Goal: Complete application form

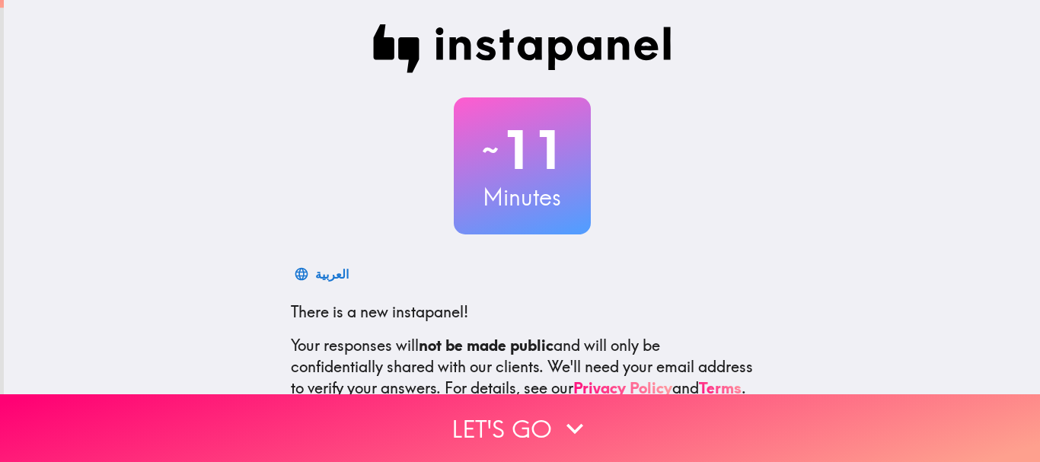
click at [152, 116] on div "~ 11 Minutes العربية There is a new instapanel! Your responses will not be made…" at bounding box center [522, 277] width 1036 height 554
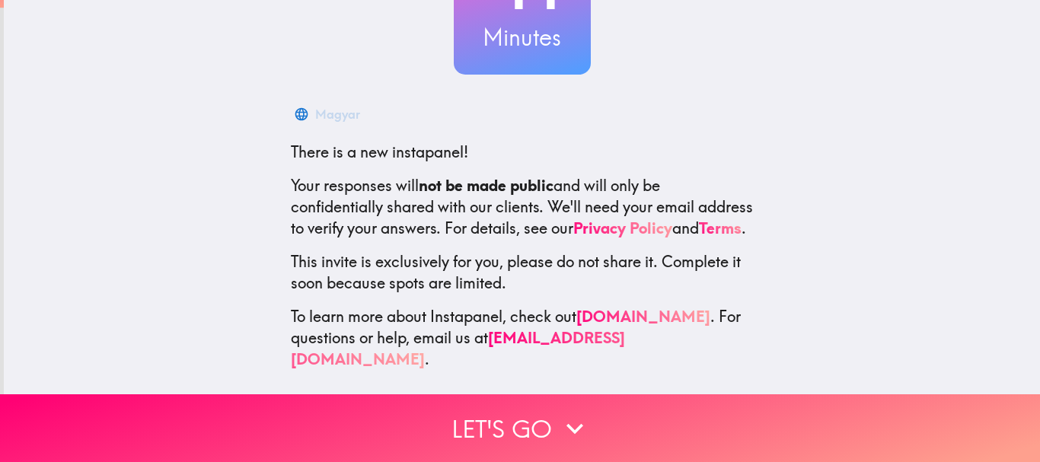
scroll to position [171, 0]
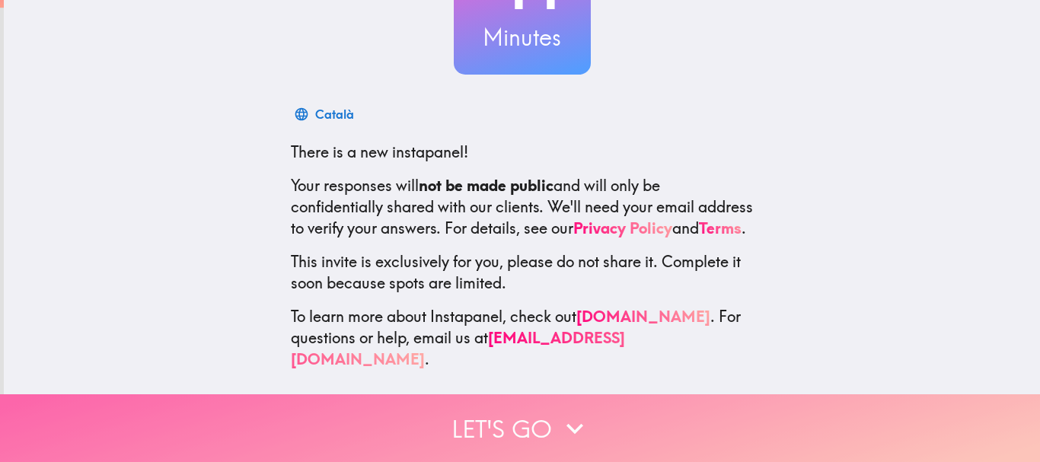
click at [485, 411] on button "Let's go" at bounding box center [520, 428] width 1040 height 68
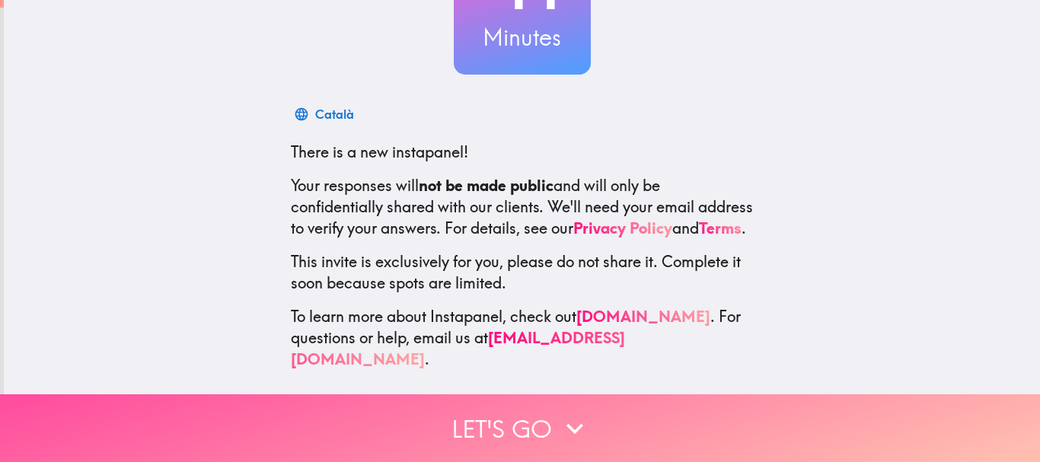
scroll to position [0, 0]
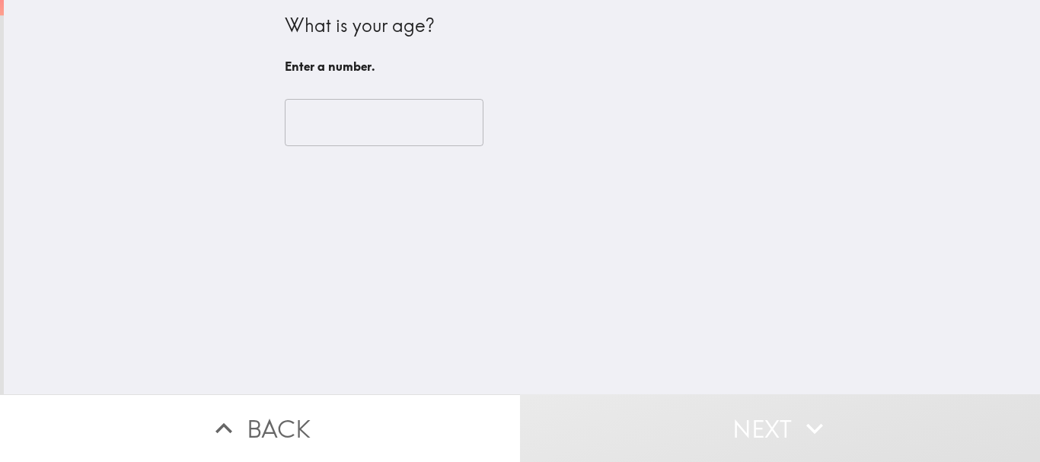
click at [398, 126] on input "number" at bounding box center [384, 122] width 199 height 47
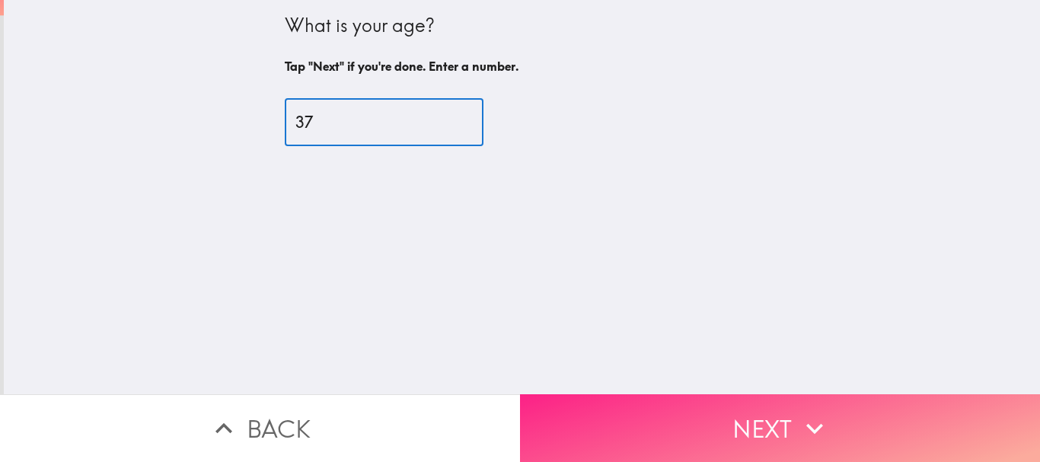
type input "37"
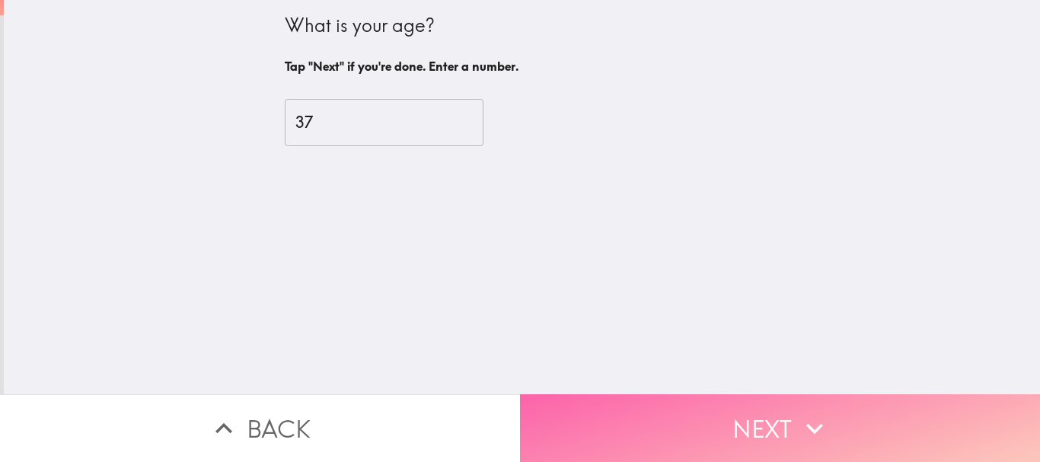
click at [682, 403] on button "Next" at bounding box center [780, 428] width 520 height 68
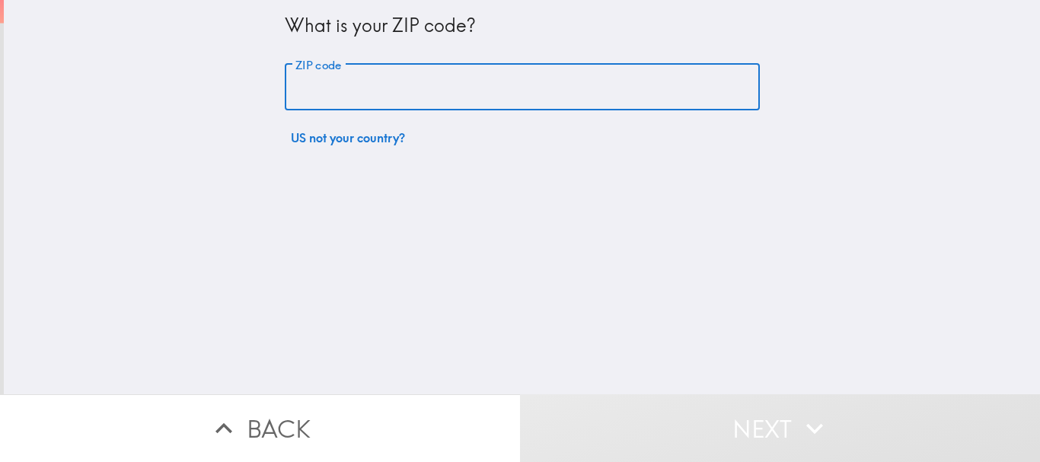
click at [426, 98] on input "ZIP code" at bounding box center [522, 87] width 475 height 47
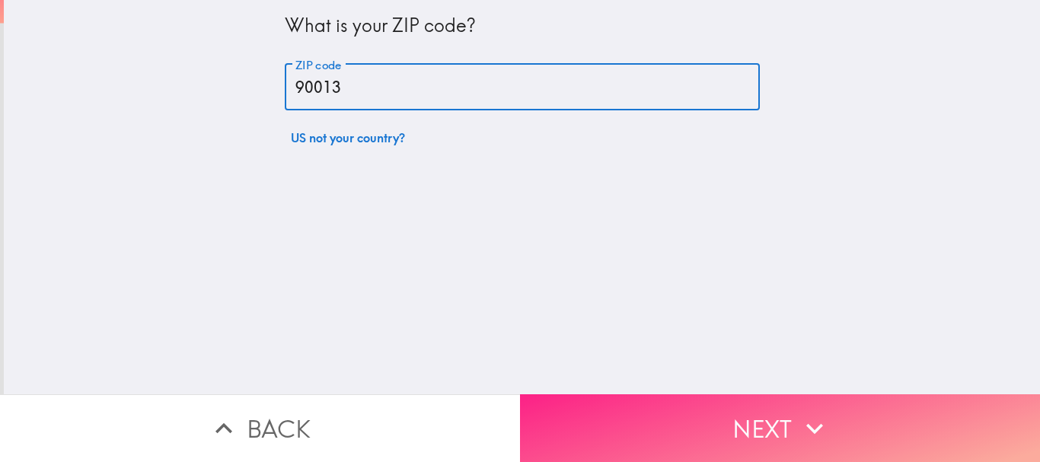
type input "90013"
click at [644, 398] on button "Next" at bounding box center [780, 428] width 520 height 68
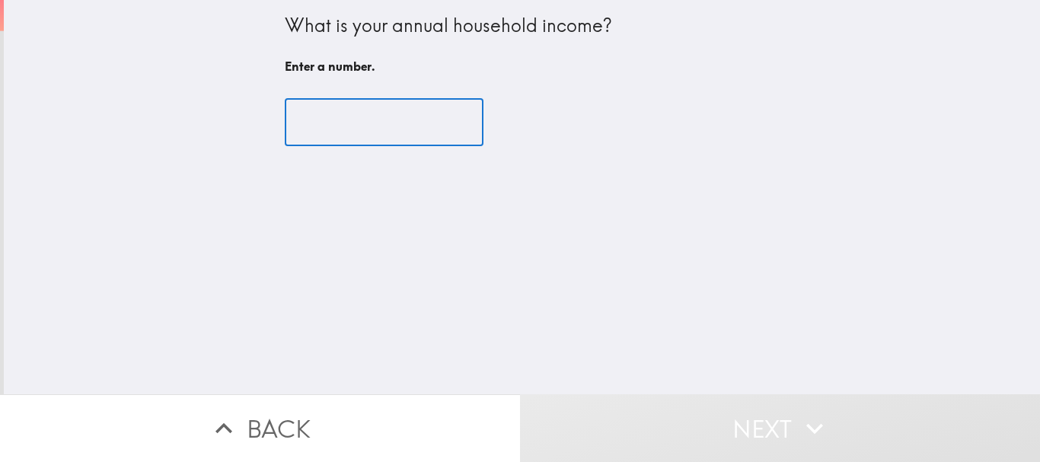
click at [424, 139] on input "number" at bounding box center [384, 122] width 199 height 47
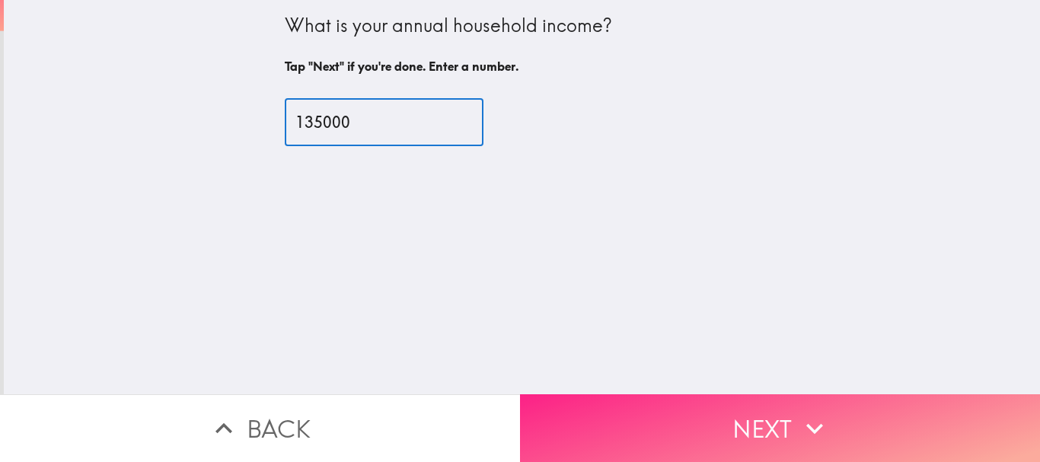
type input "135000"
click at [675, 397] on button "Next" at bounding box center [780, 428] width 520 height 68
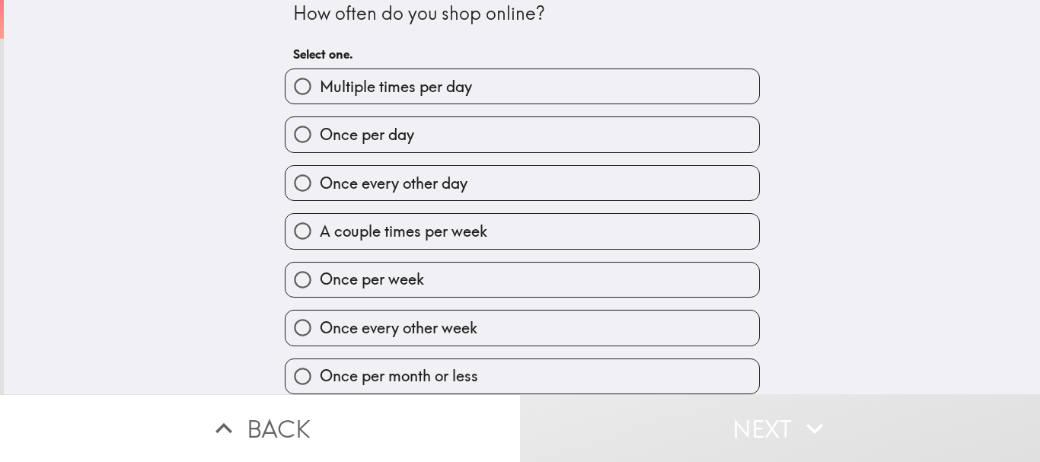
scroll to position [24, 0]
click at [557, 234] on label "A couple times per week" at bounding box center [523, 231] width 474 height 34
click at [320, 234] on input "A couple times per week" at bounding box center [303, 231] width 34 height 34
radio input "true"
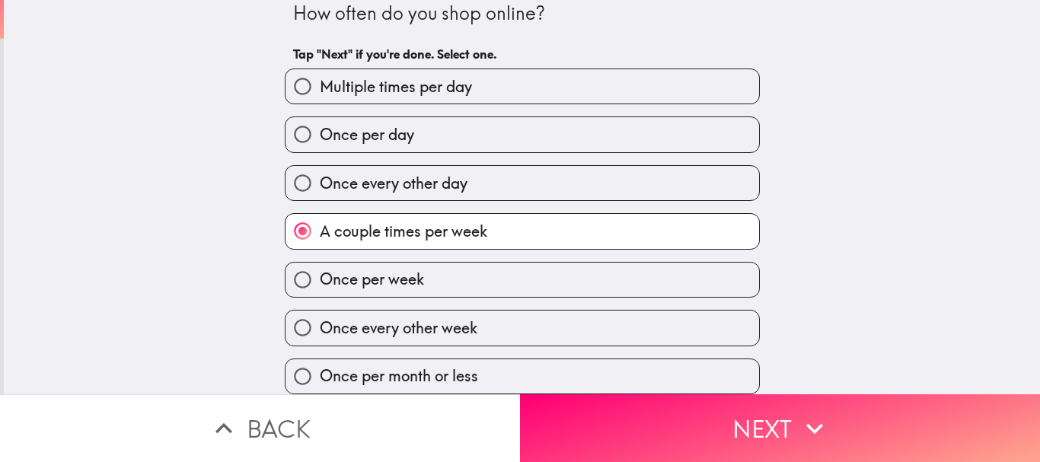
click at [695, 423] on button "Next" at bounding box center [780, 428] width 520 height 68
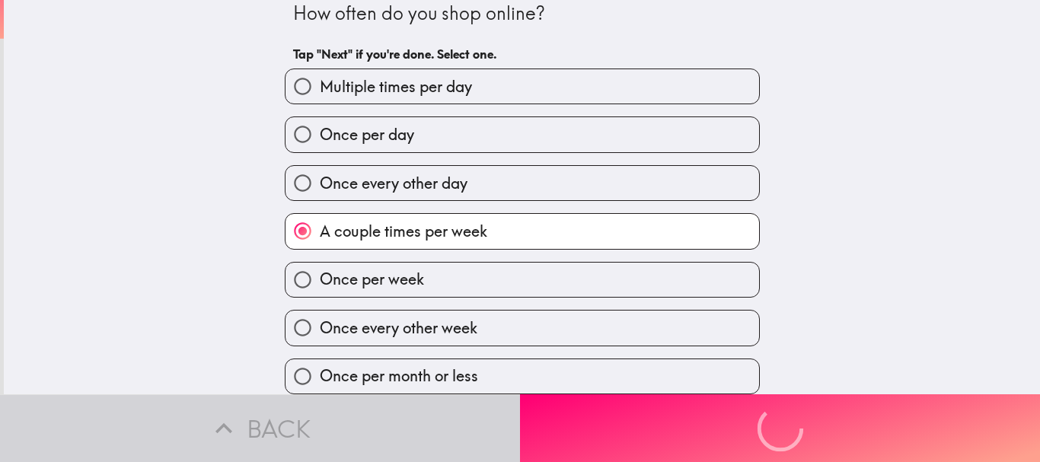
scroll to position [0, 0]
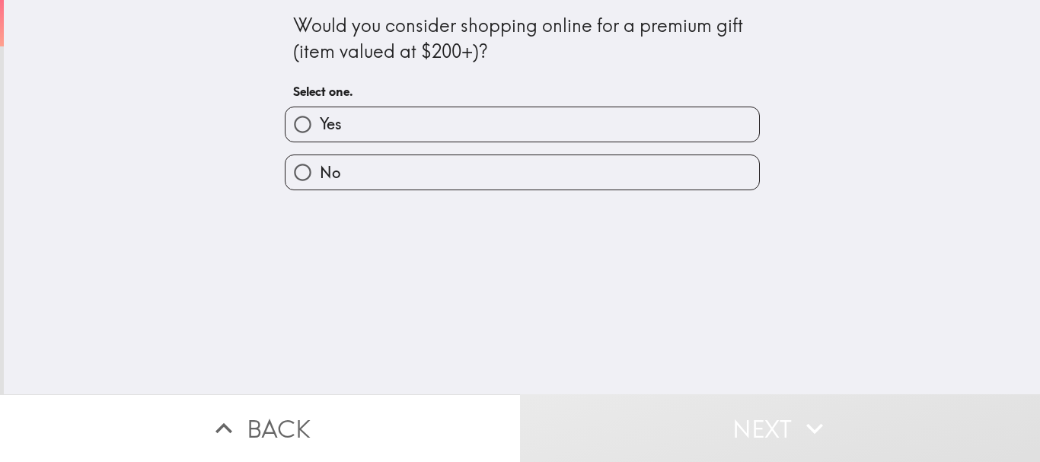
click at [544, 127] on label "Yes" at bounding box center [523, 124] width 474 height 34
click at [320, 127] on input "Yes" at bounding box center [303, 124] width 34 height 34
radio input "true"
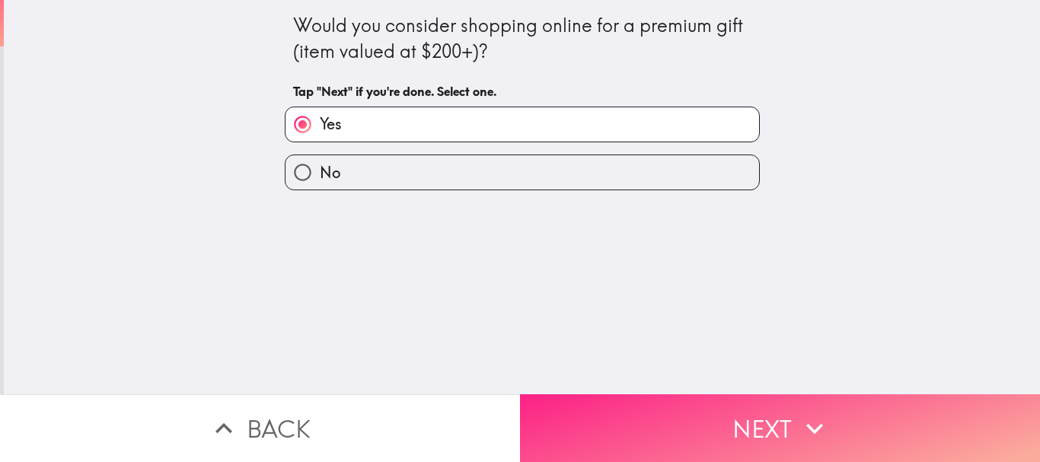
click at [711, 420] on button "Next" at bounding box center [780, 428] width 520 height 68
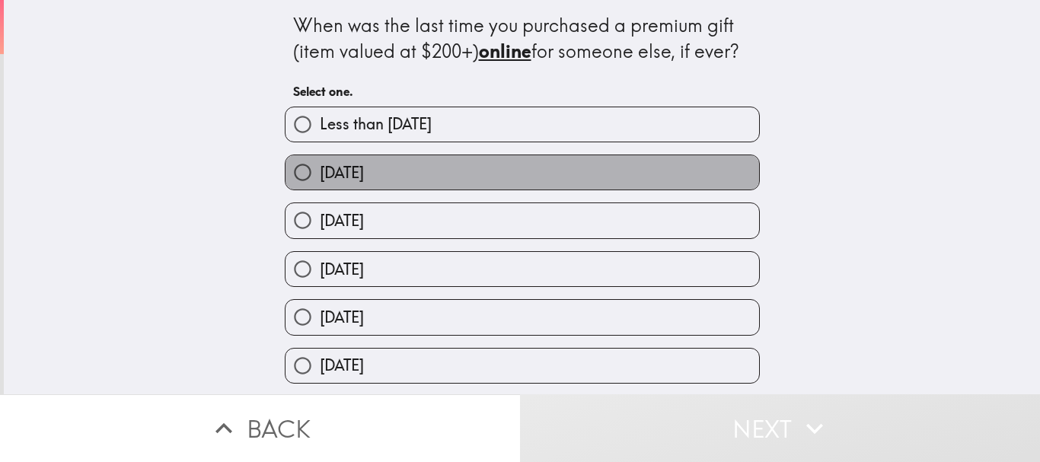
drag, startPoint x: 461, startPoint y: 168, endPoint x: 480, endPoint y: 187, distance: 26.4
click at [461, 168] on label "[DATE]" at bounding box center [523, 172] width 474 height 34
click at [320, 168] on input "[DATE]" at bounding box center [303, 172] width 34 height 34
radio input "true"
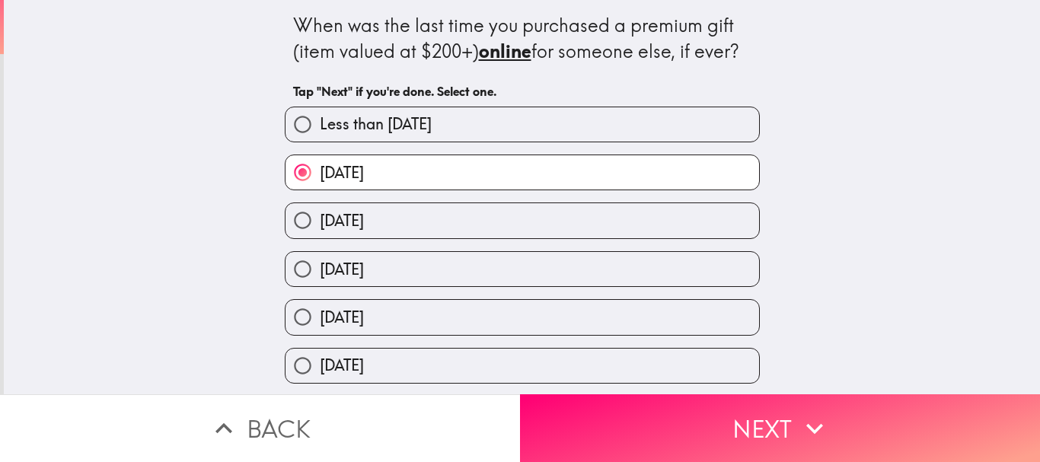
click at [625, 407] on button "Next" at bounding box center [780, 428] width 520 height 68
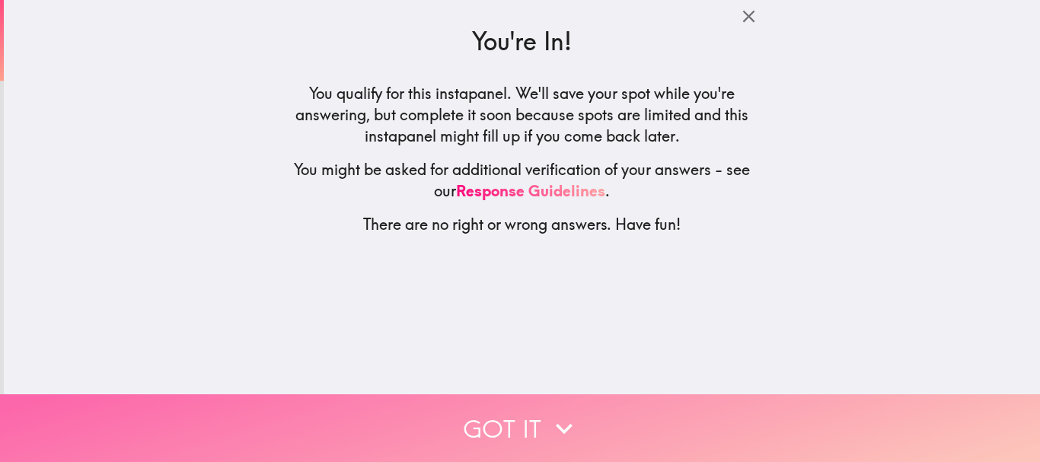
click at [552, 397] on button "Got it" at bounding box center [520, 428] width 1040 height 68
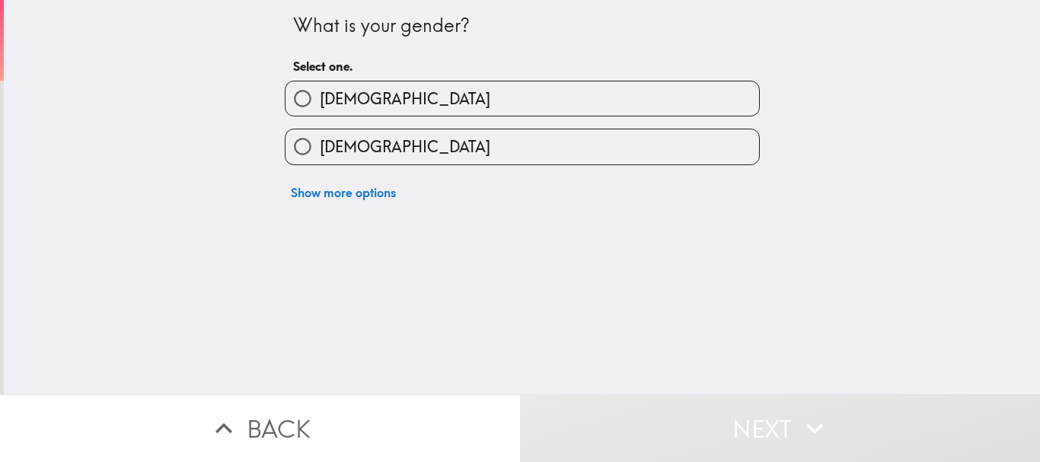
click at [389, 100] on label "[DEMOGRAPHIC_DATA]" at bounding box center [523, 98] width 474 height 34
click at [320, 100] on input "[DEMOGRAPHIC_DATA]" at bounding box center [303, 98] width 34 height 34
radio input "true"
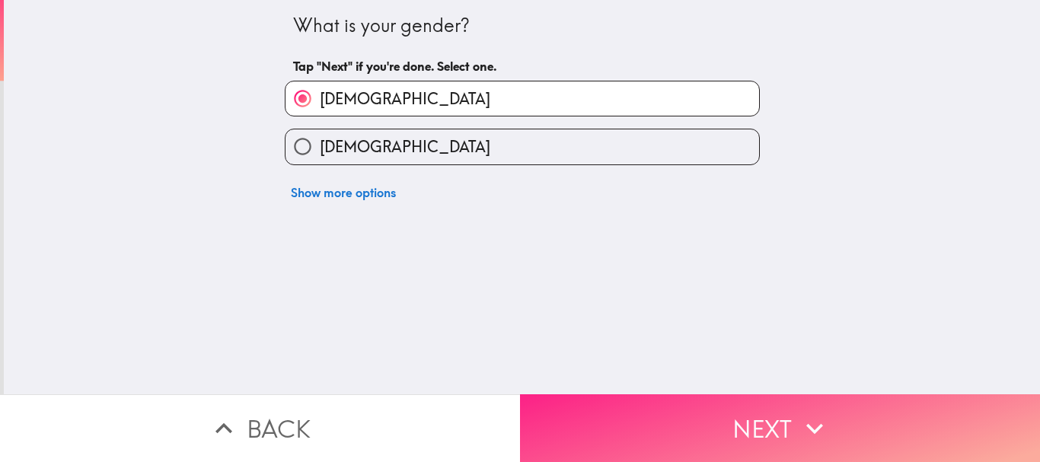
click at [676, 426] on button "Next" at bounding box center [780, 428] width 520 height 68
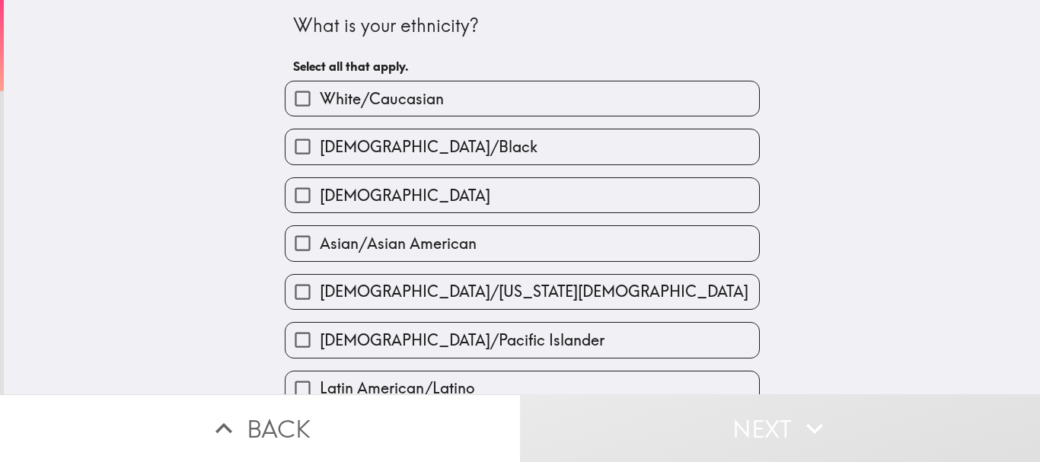
click at [461, 101] on label "White/Caucasian" at bounding box center [523, 98] width 474 height 34
click at [320, 101] on input "White/Caucasian" at bounding box center [303, 98] width 34 height 34
checkbox input "true"
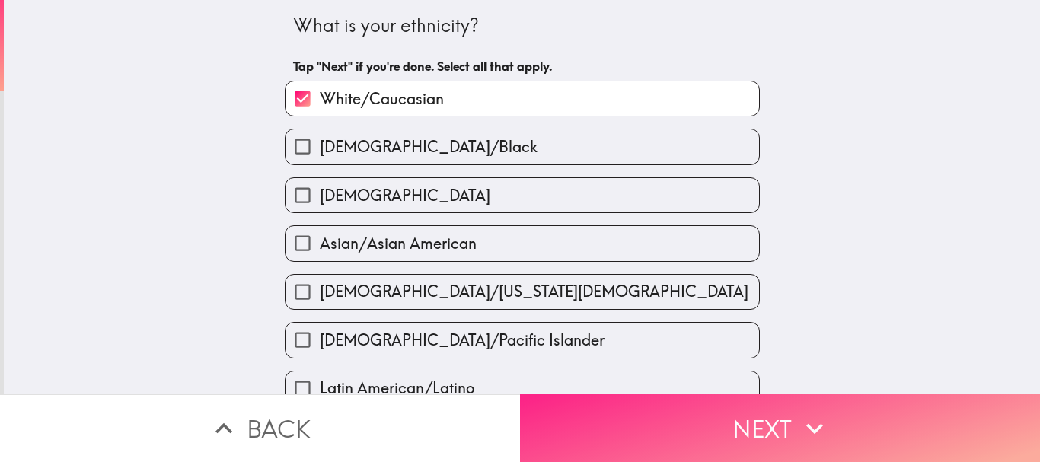
click at [633, 413] on button "Next" at bounding box center [780, 428] width 520 height 68
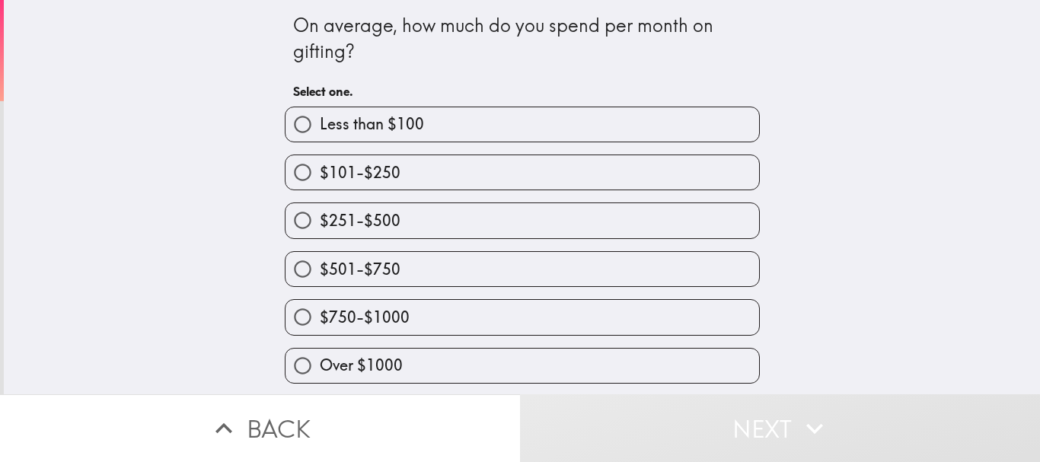
scroll to position [1, 0]
click at [454, 180] on label "$101-$250" at bounding box center [523, 172] width 474 height 34
click at [320, 180] on input "$101-$250" at bounding box center [303, 172] width 34 height 34
radio input "true"
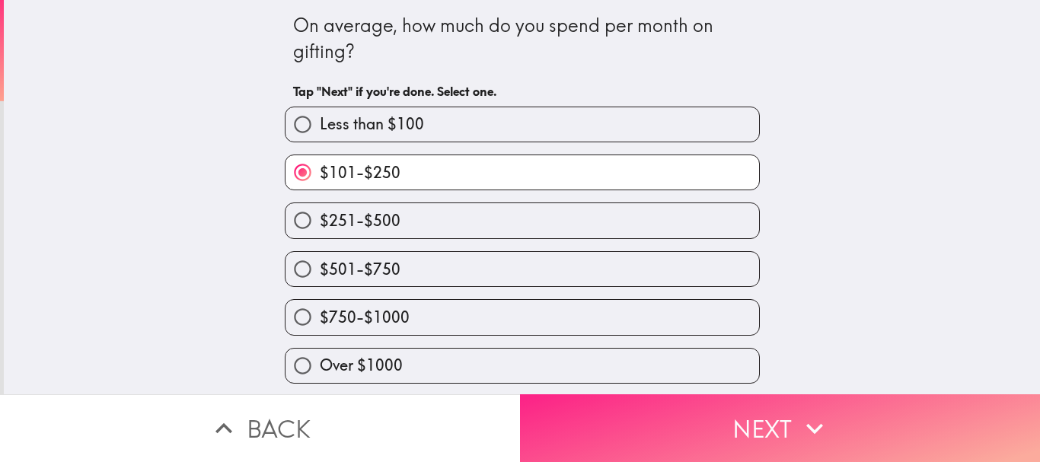
click at [627, 410] on button "Next" at bounding box center [780, 428] width 520 height 68
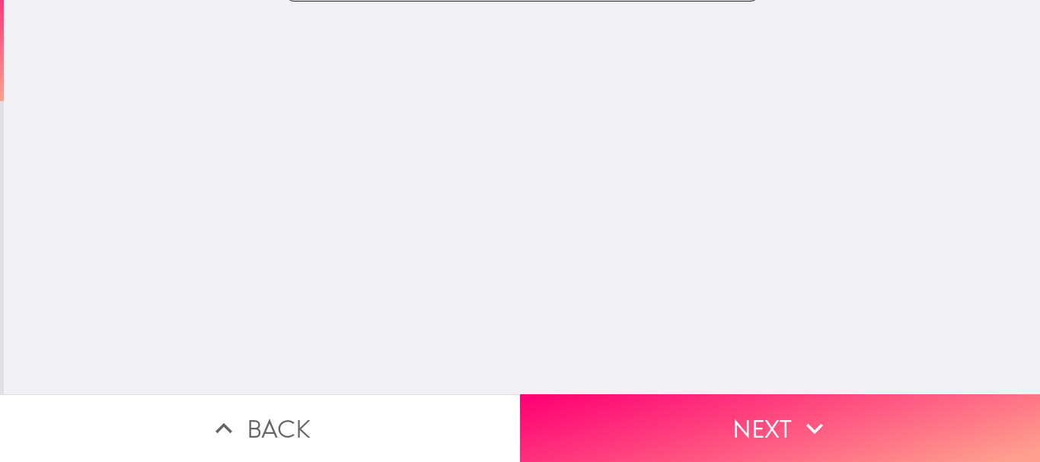
scroll to position [0, 0]
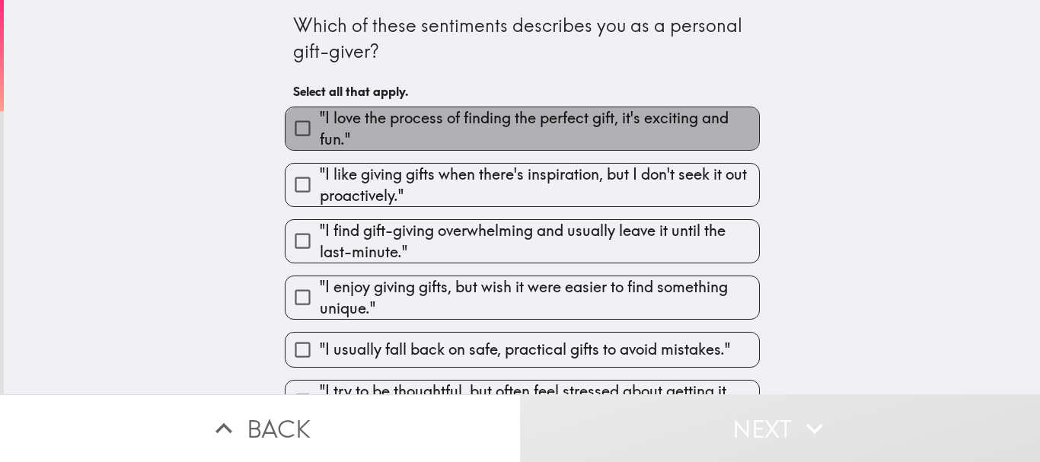
click at [448, 139] on span ""I love the process of finding the perfect gift, it's exciting and fun."" at bounding box center [539, 128] width 439 height 43
click at [320, 139] on input ""I love the process of finding the perfect gift, it's exciting and fun."" at bounding box center [303, 128] width 34 height 34
checkbox input "true"
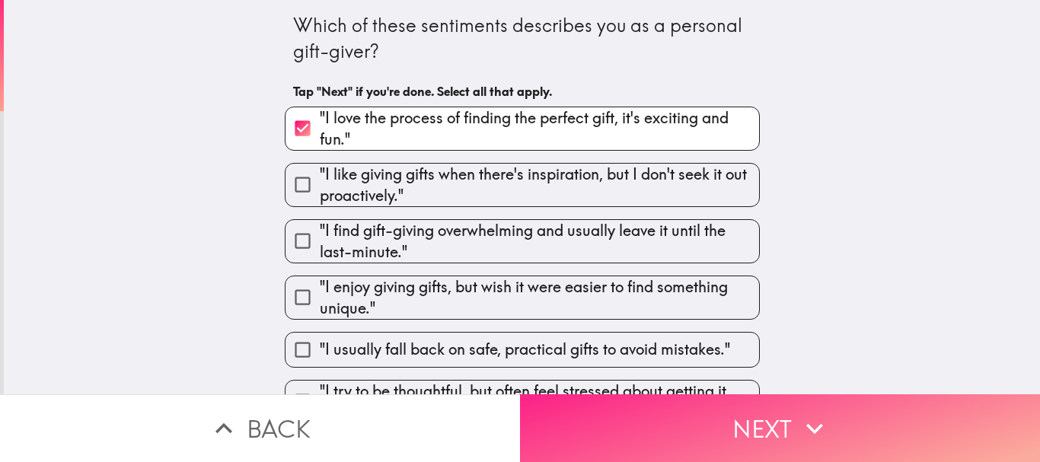
drag, startPoint x: 632, startPoint y: 410, endPoint x: 629, endPoint y: 399, distance: 11.1
click at [632, 410] on button "Next" at bounding box center [780, 428] width 520 height 68
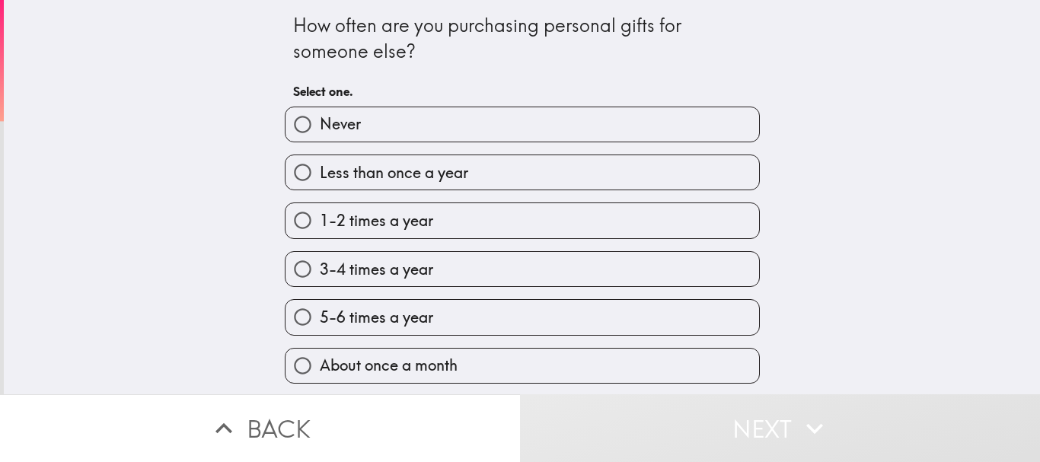
click at [508, 276] on label "3-4 times a year" at bounding box center [523, 269] width 474 height 34
click at [320, 276] on input "3-4 times a year" at bounding box center [303, 269] width 34 height 34
radio input "true"
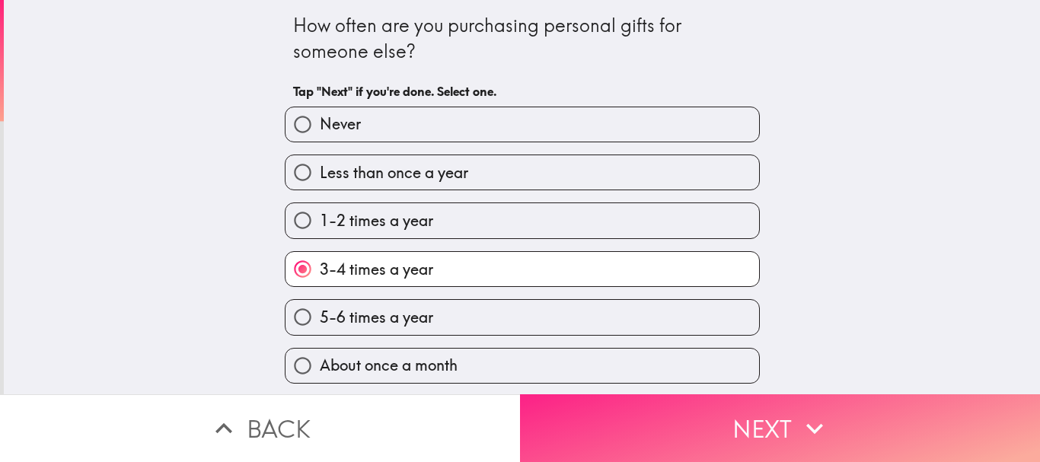
click at [620, 419] on button "Next" at bounding box center [780, 428] width 520 height 68
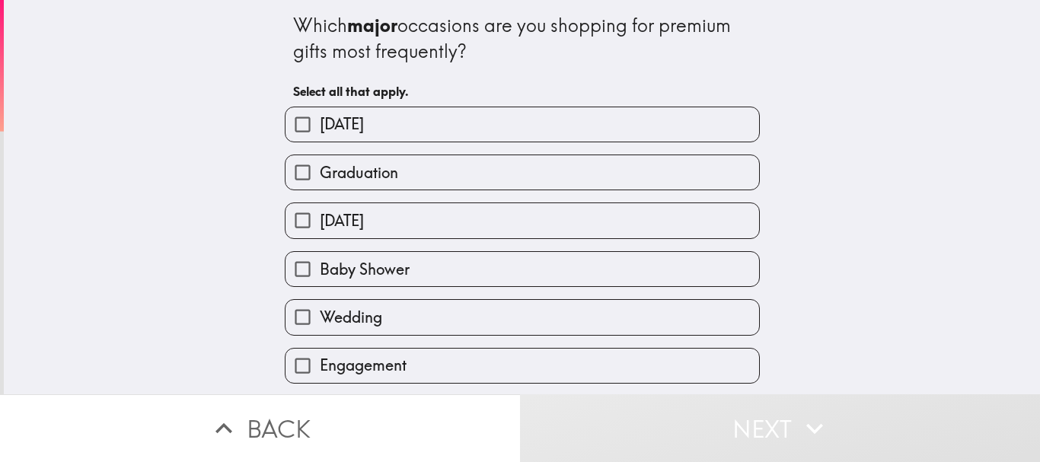
click at [430, 132] on label "[DATE]" at bounding box center [523, 124] width 474 height 34
click at [320, 132] on input "[DATE]" at bounding box center [303, 124] width 34 height 34
checkbox input "true"
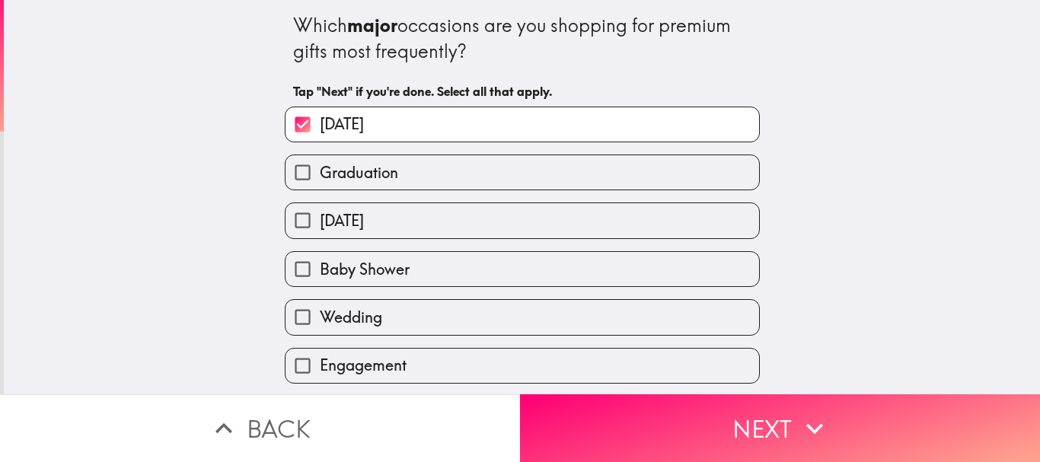
click at [422, 171] on label "Graduation" at bounding box center [523, 172] width 474 height 34
click at [320, 171] on input "Graduation" at bounding box center [303, 172] width 34 height 34
checkbox input "true"
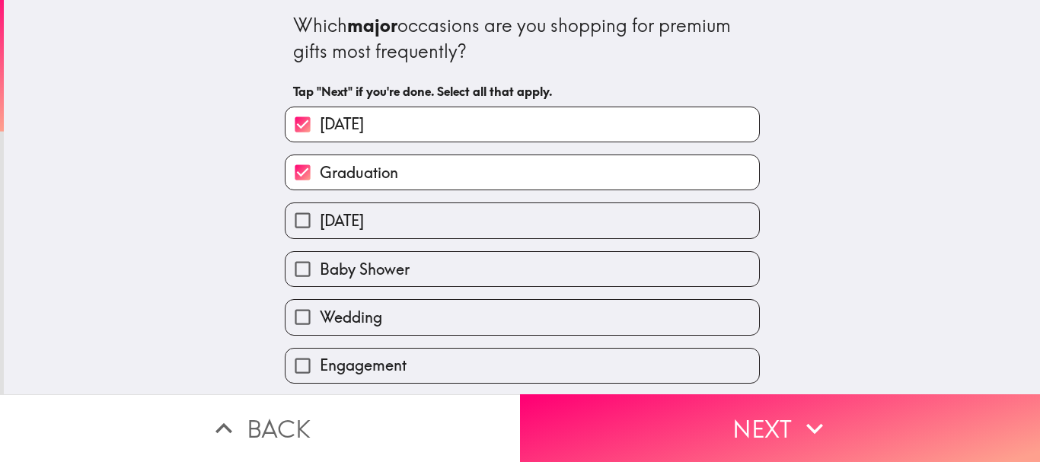
click at [416, 230] on label "[DATE]" at bounding box center [523, 220] width 474 height 34
click at [320, 230] on input "[DATE]" at bounding box center [303, 220] width 34 height 34
checkbox input "true"
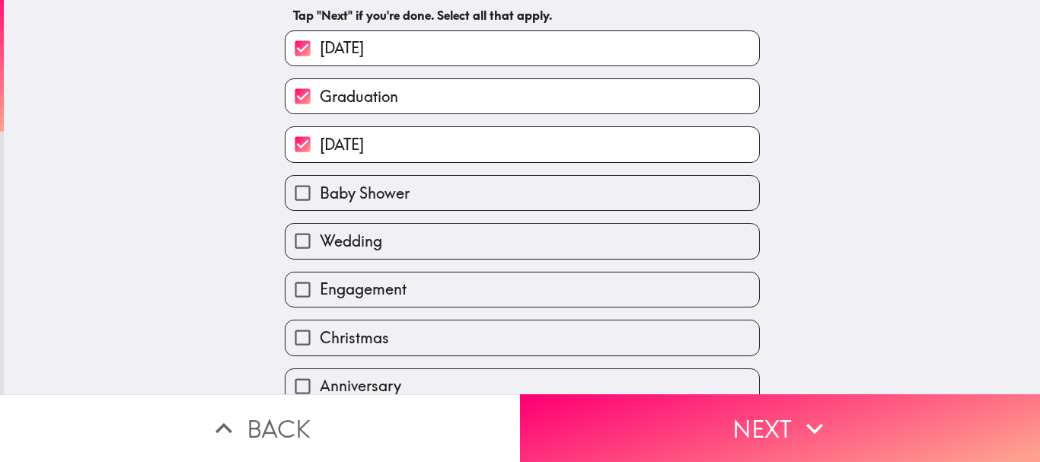
click at [429, 251] on label "Wedding" at bounding box center [523, 241] width 474 height 34
click at [320, 251] on input "Wedding" at bounding box center [303, 241] width 34 height 34
checkbox input "true"
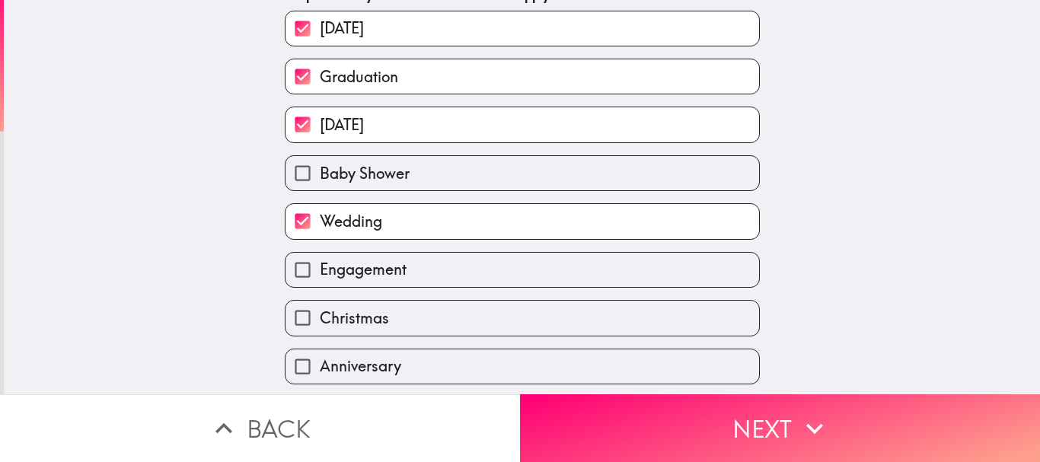
scroll to position [152, 0]
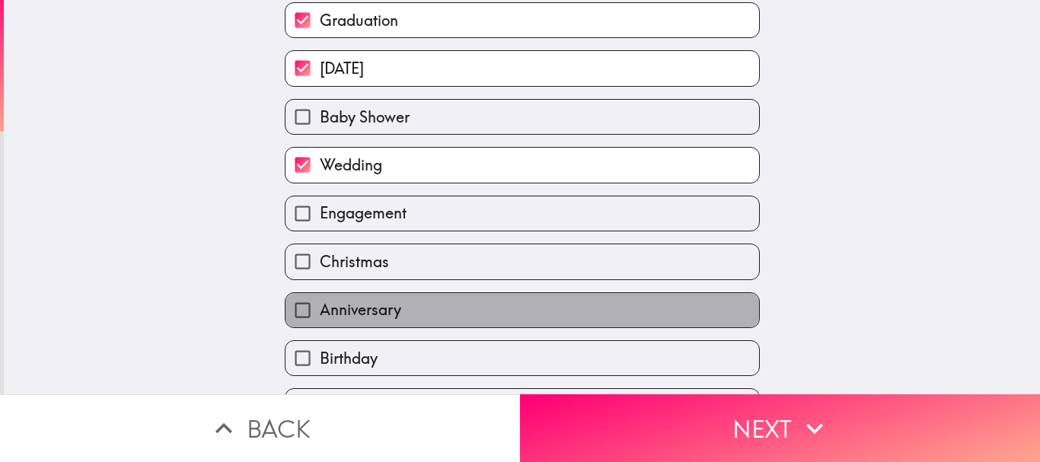
click at [573, 323] on label "Anniversary" at bounding box center [523, 310] width 474 height 34
click at [320, 323] on input "Anniversary" at bounding box center [303, 310] width 34 height 34
checkbox input "true"
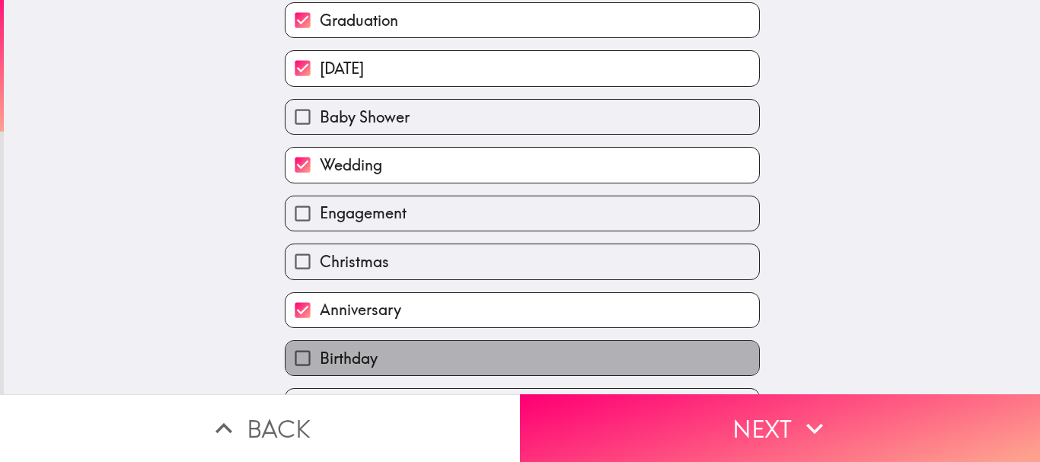
click at [578, 355] on label "Birthday" at bounding box center [523, 358] width 474 height 34
click at [320, 355] on input "Birthday" at bounding box center [303, 358] width 34 height 34
checkbox input "true"
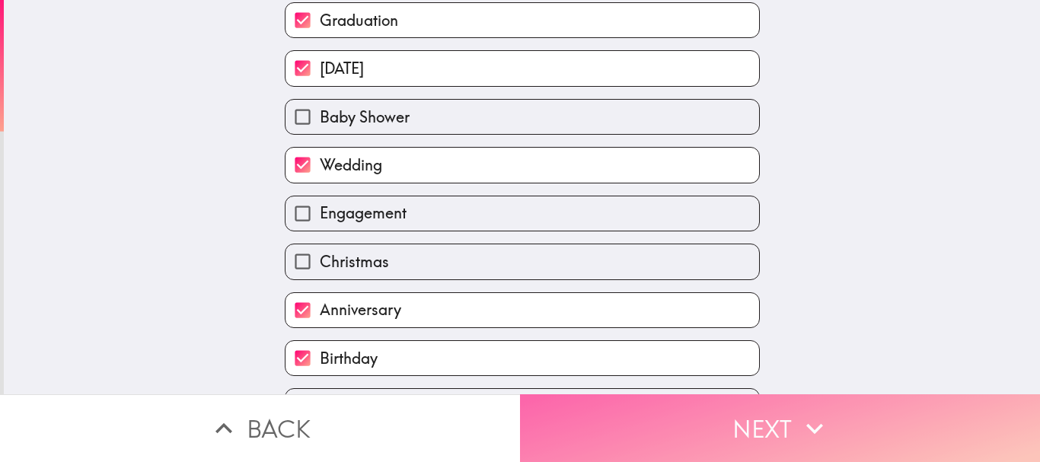
click at [648, 410] on button "Next" at bounding box center [780, 428] width 520 height 68
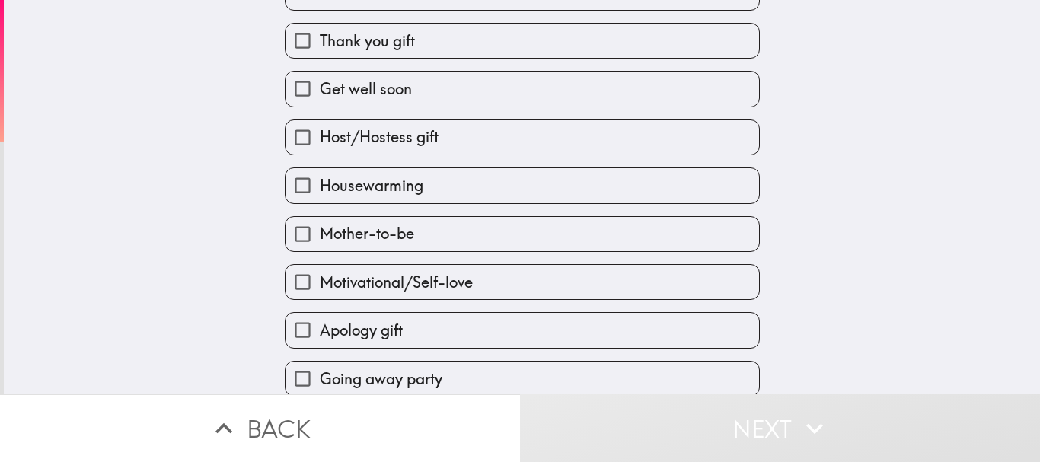
scroll to position [152, 0]
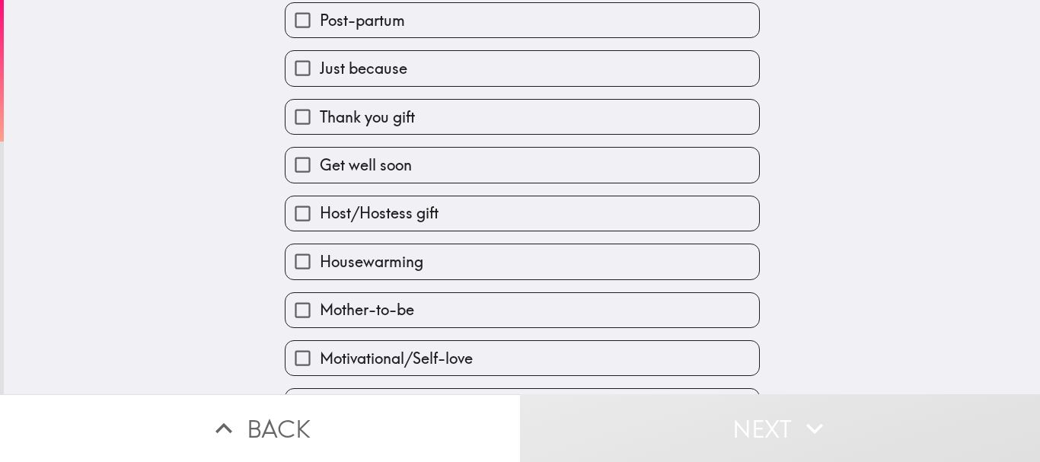
click at [416, 123] on label "Thank you gift" at bounding box center [523, 117] width 474 height 34
click at [320, 123] on input "Thank you gift" at bounding box center [303, 117] width 34 height 34
checkbox input "true"
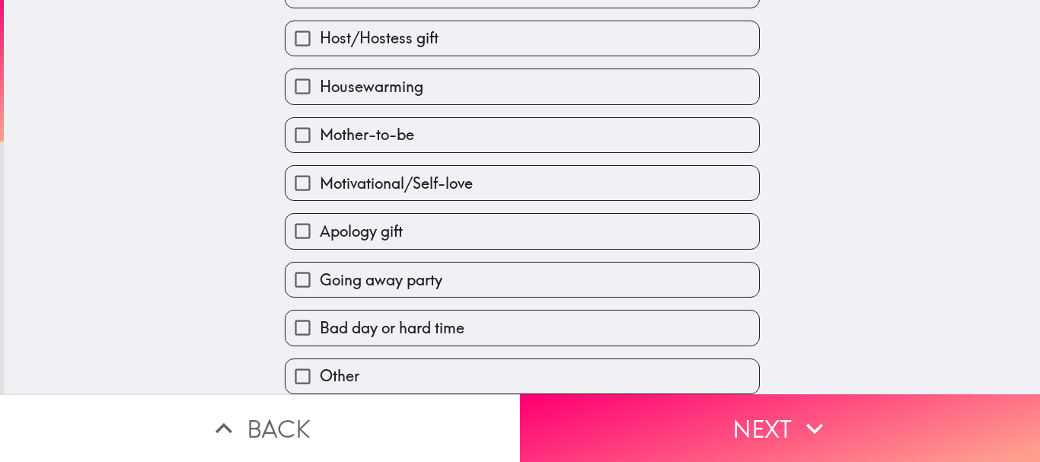
scroll to position [339, 0]
click at [495, 263] on label "Going away party" at bounding box center [523, 280] width 474 height 34
click at [320, 263] on input "Going away party" at bounding box center [303, 280] width 34 height 34
checkbox input "true"
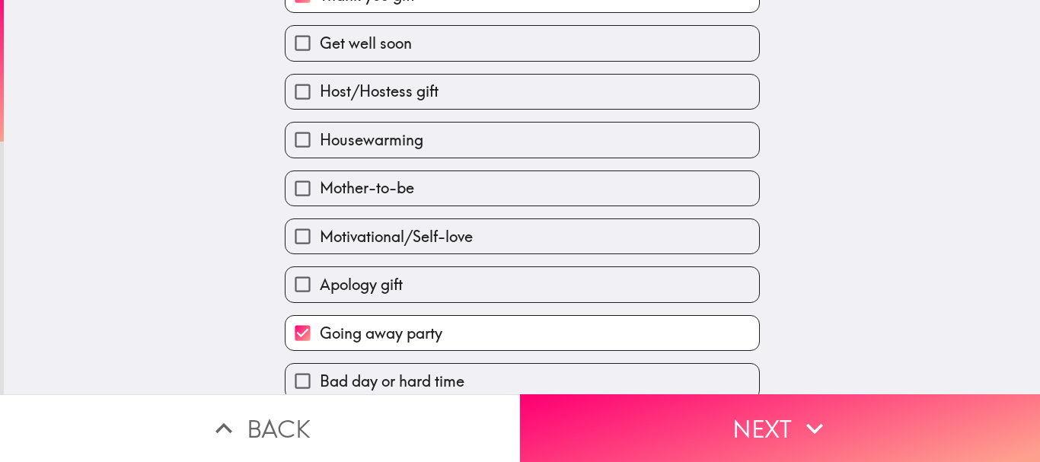
scroll to position [187, 0]
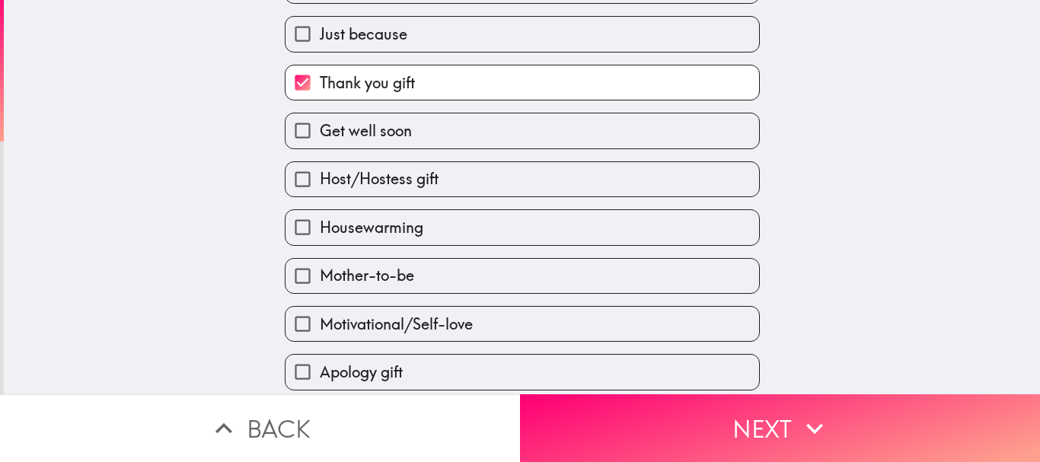
click at [419, 94] on label "Thank you gift" at bounding box center [523, 82] width 474 height 34
click at [320, 94] on input "Thank you gift" at bounding box center [303, 82] width 34 height 34
checkbox input "false"
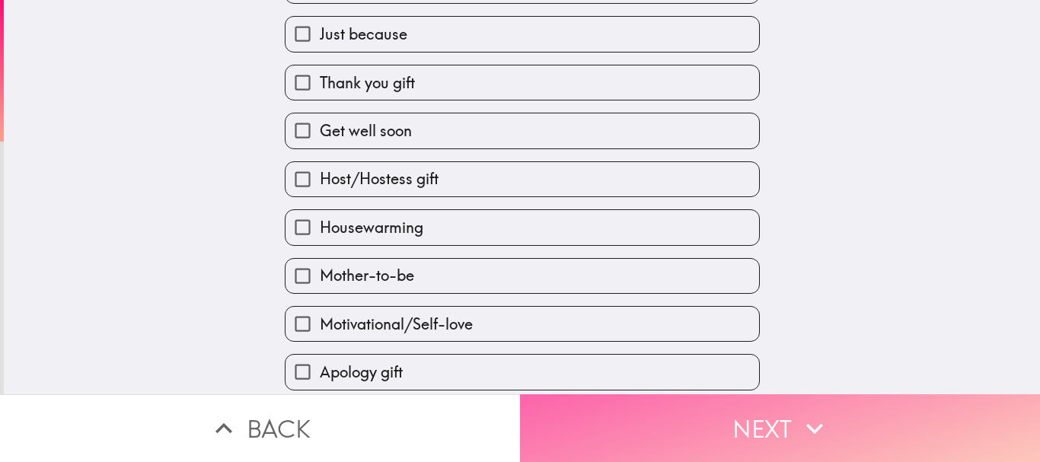
click at [656, 446] on button "Next" at bounding box center [780, 428] width 520 height 68
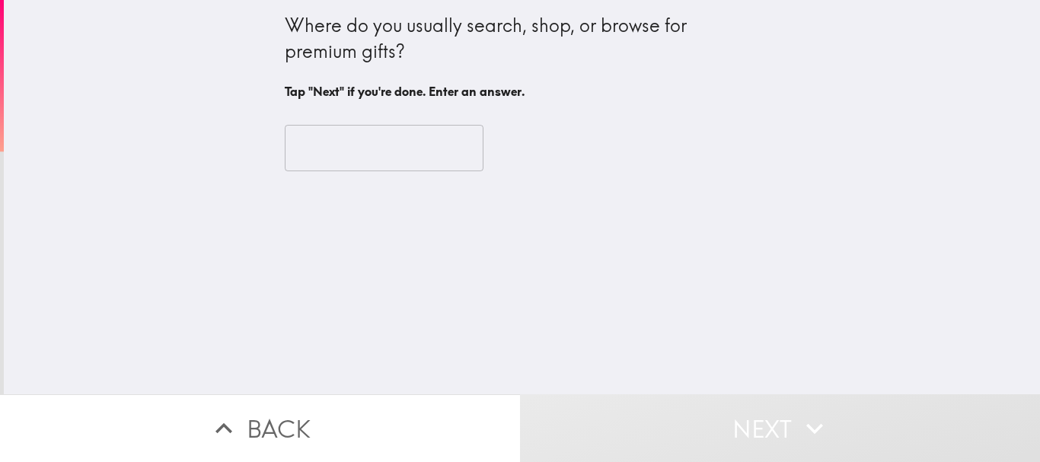
click at [417, 159] on input "text" at bounding box center [384, 148] width 199 height 47
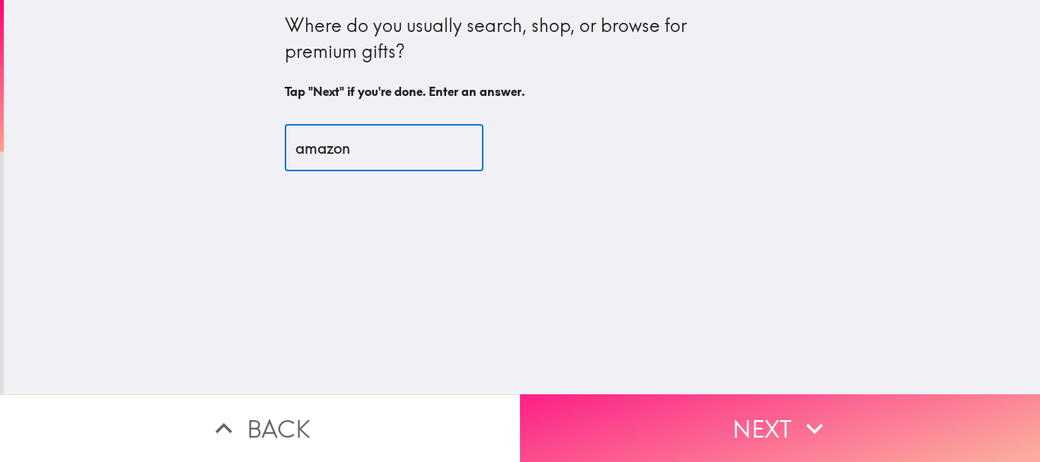
type input "amazon"
click at [583, 394] on button "Next" at bounding box center [780, 428] width 520 height 68
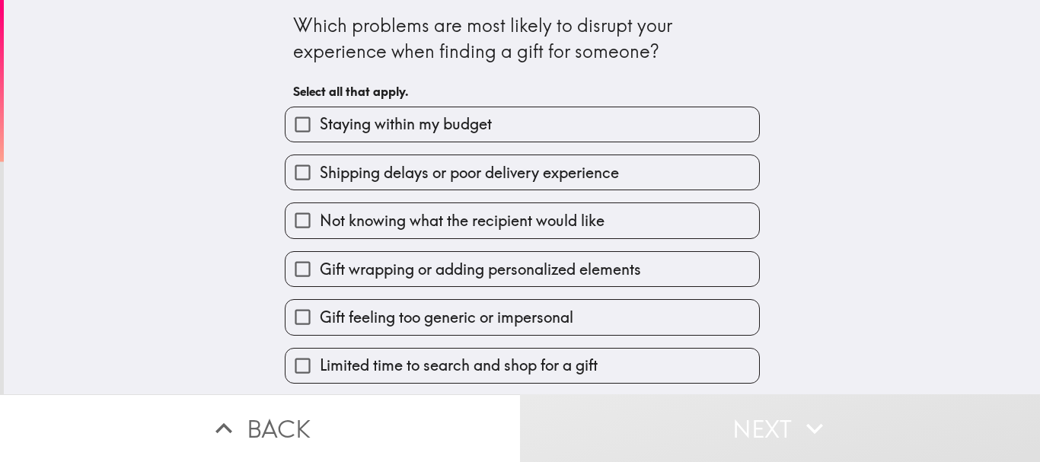
click at [458, 174] on span "Shipping delays or poor delivery experience" at bounding box center [469, 172] width 299 height 21
click at [320, 174] on input "Shipping delays or poor delivery experience" at bounding box center [303, 172] width 34 height 34
checkbox input "true"
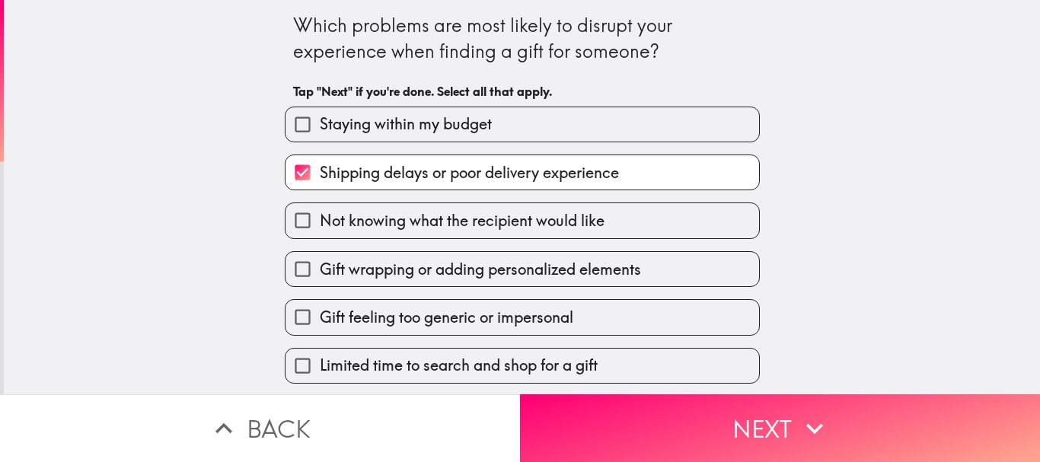
click at [453, 282] on label "Gift wrapping or adding personalized elements" at bounding box center [523, 269] width 474 height 34
click at [320, 282] on input "Gift wrapping or adding personalized elements" at bounding box center [303, 269] width 34 height 34
checkbox input "true"
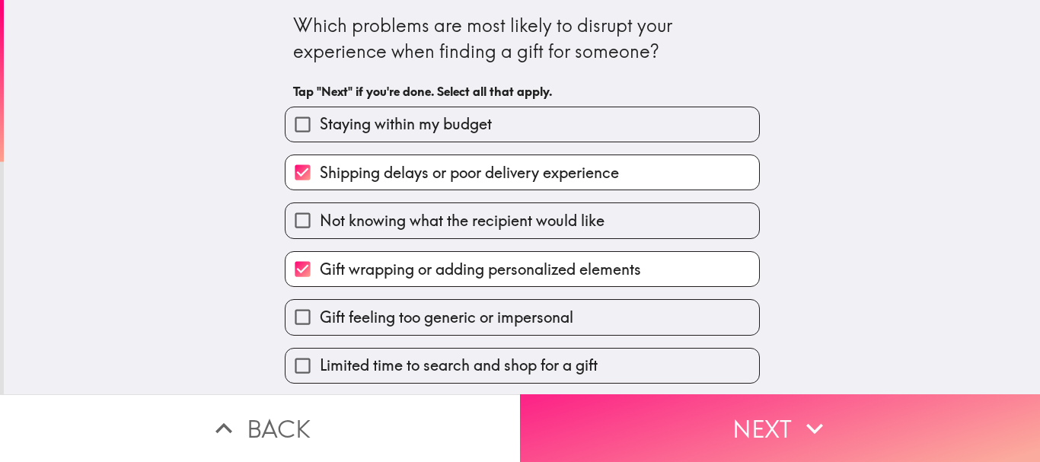
click at [686, 416] on button "Next" at bounding box center [780, 428] width 520 height 68
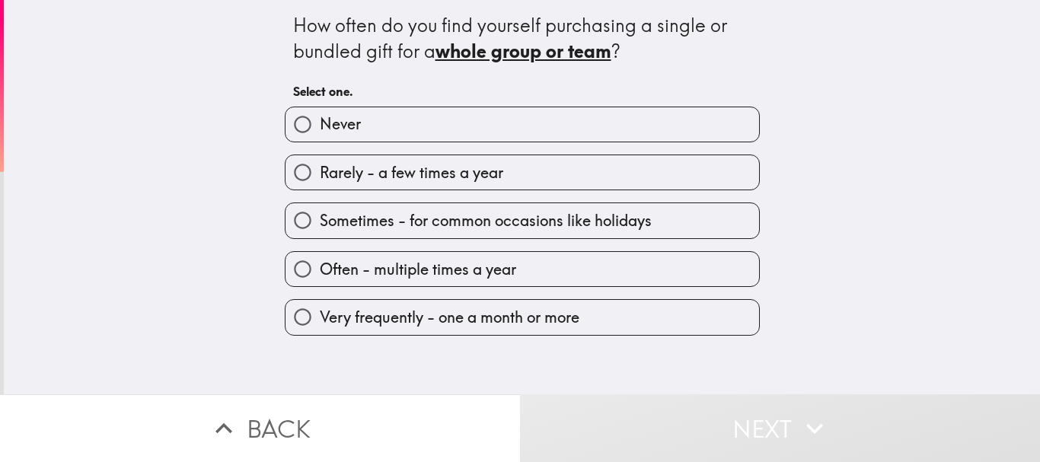
click at [403, 183] on span "Rarely - a few times a year" at bounding box center [411, 172] width 183 height 21
click at [320, 183] on input "Rarely - a few times a year" at bounding box center [303, 172] width 34 height 34
radio input "true"
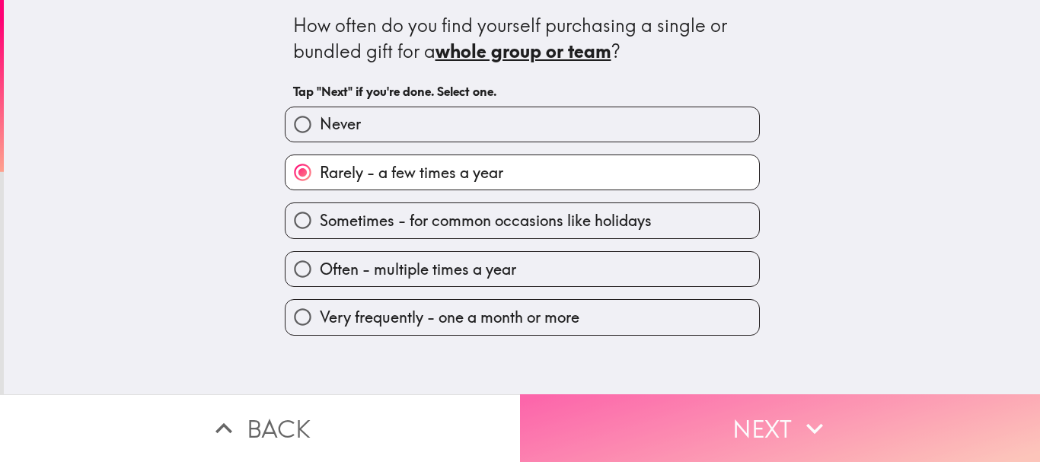
click at [698, 403] on button "Next" at bounding box center [780, 428] width 520 height 68
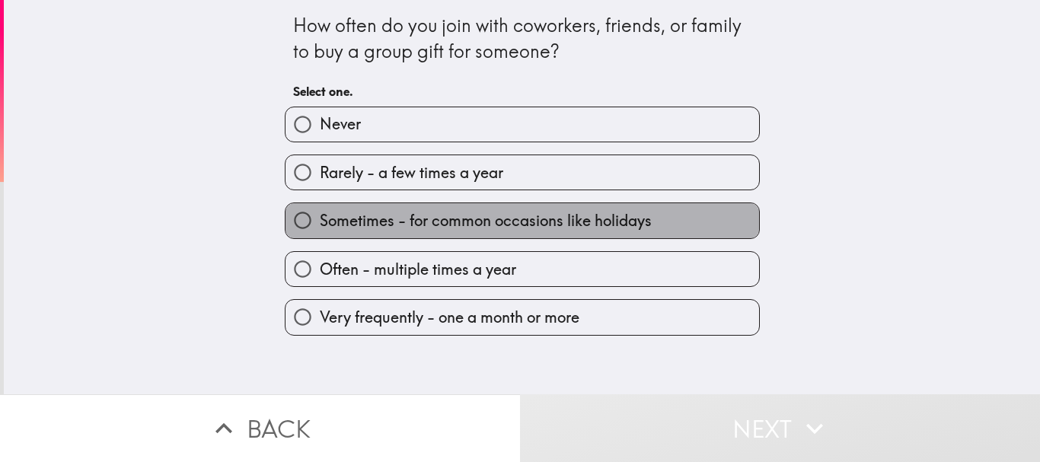
click at [426, 211] on span "Sometimes - for common occasions like holidays" at bounding box center [486, 220] width 332 height 21
click at [320, 211] on input "Sometimes - for common occasions like holidays" at bounding box center [303, 220] width 34 height 34
radio input "true"
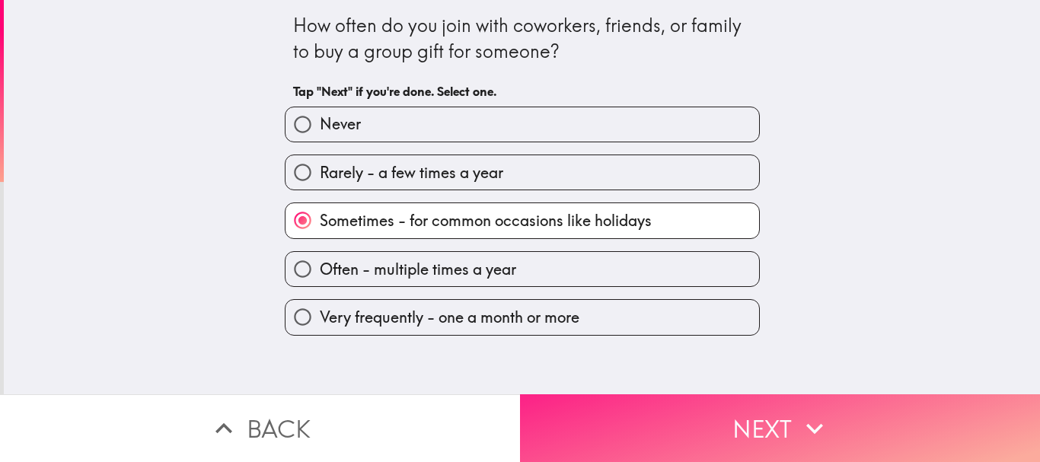
click at [614, 404] on button "Next" at bounding box center [780, 428] width 520 height 68
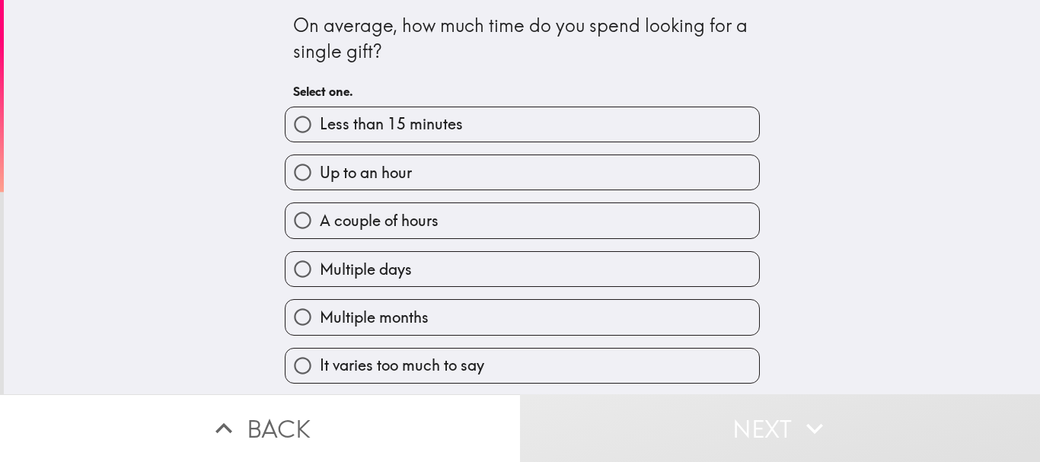
click at [431, 212] on label "A couple of hours" at bounding box center [523, 220] width 474 height 34
click at [320, 212] on input "A couple of hours" at bounding box center [303, 220] width 34 height 34
radio input "true"
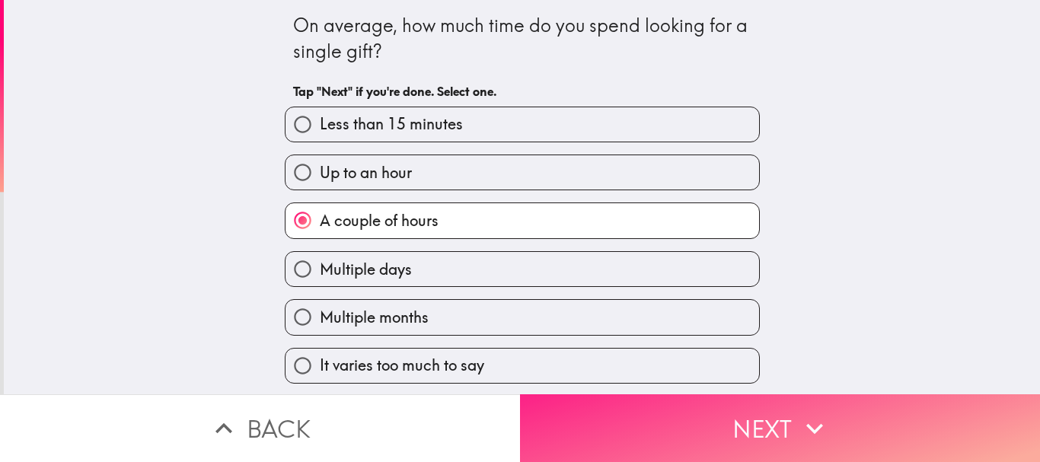
click at [653, 394] on button "Next" at bounding box center [780, 428] width 520 height 68
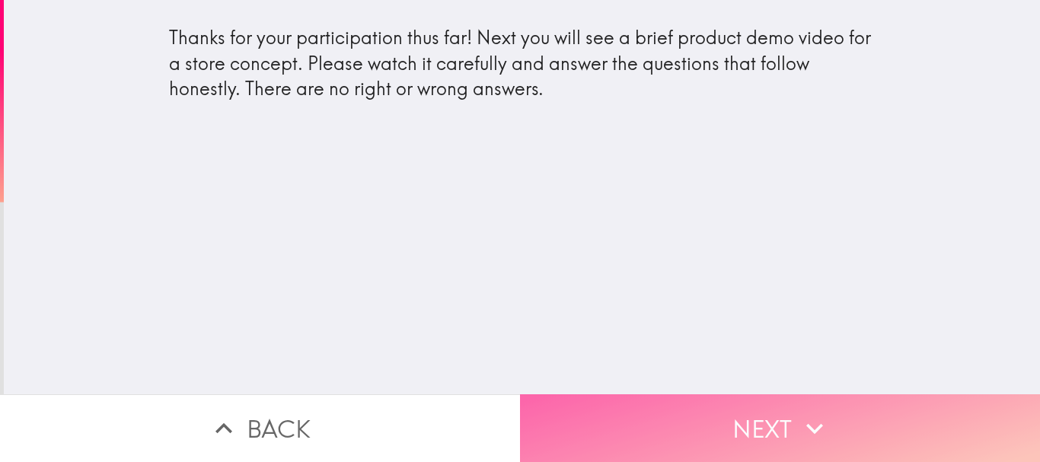
click at [699, 408] on button "Next" at bounding box center [780, 428] width 520 height 68
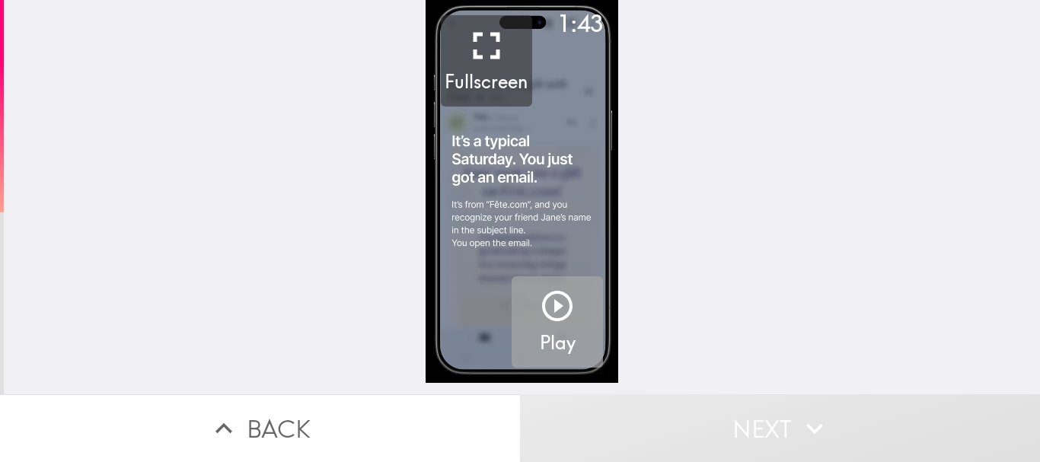
click at [544, 312] on icon "button" at bounding box center [557, 306] width 30 height 30
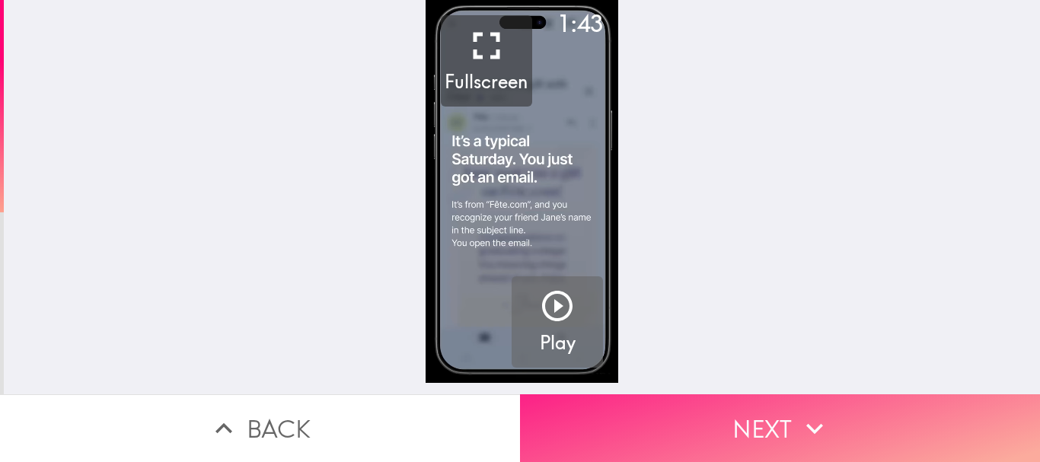
click at [747, 416] on button "Next" at bounding box center [780, 428] width 520 height 68
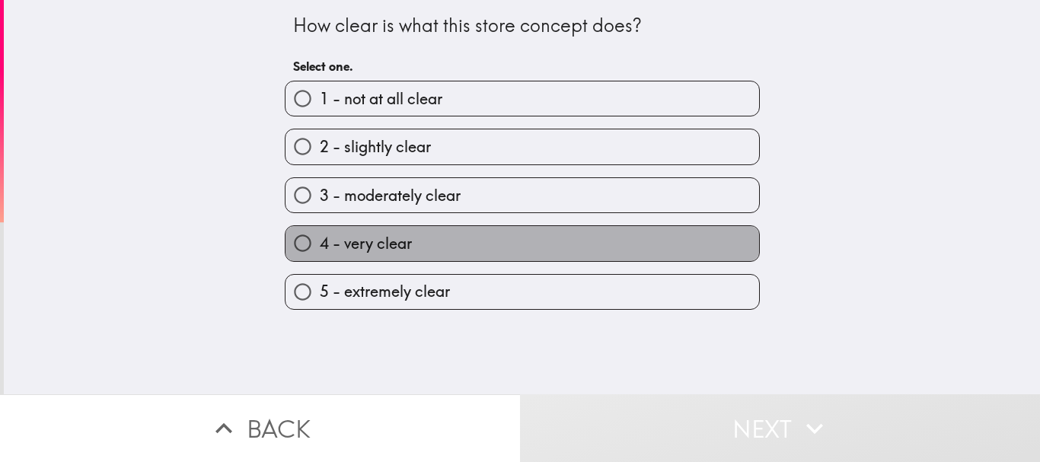
click at [455, 237] on label "4 - very clear" at bounding box center [523, 243] width 474 height 34
click at [320, 237] on input "4 - very clear" at bounding box center [303, 243] width 34 height 34
radio input "true"
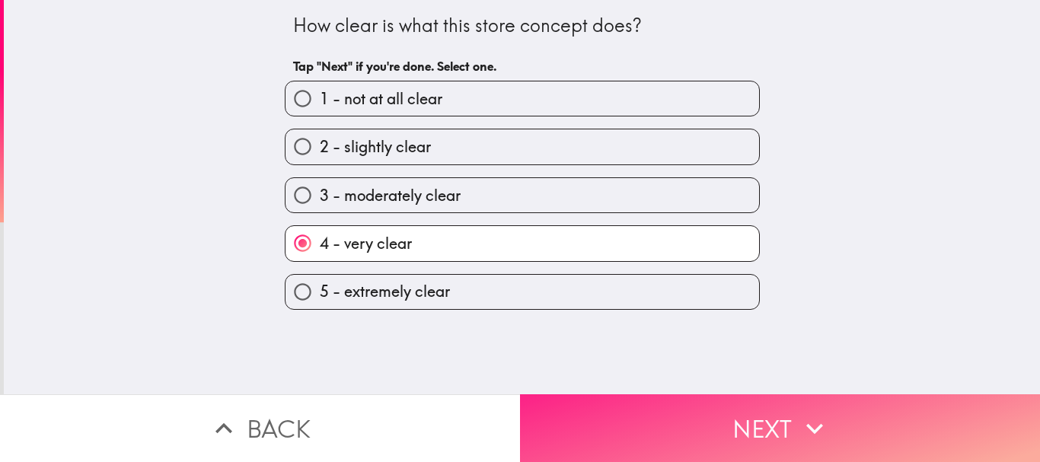
click at [677, 407] on button "Next" at bounding box center [780, 428] width 520 height 68
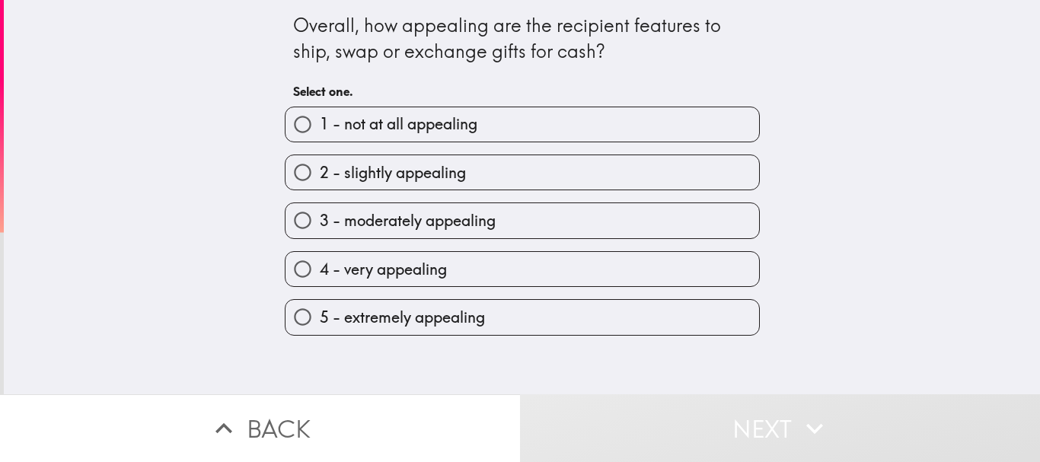
drag, startPoint x: 514, startPoint y: 260, endPoint x: 514, endPoint y: 270, distance: 9.9
click at [514, 260] on label "4 - very appealing" at bounding box center [523, 269] width 474 height 34
click at [320, 260] on input "4 - very appealing" at bounding box center [303, 269] width 34 height 34
radio input "true"
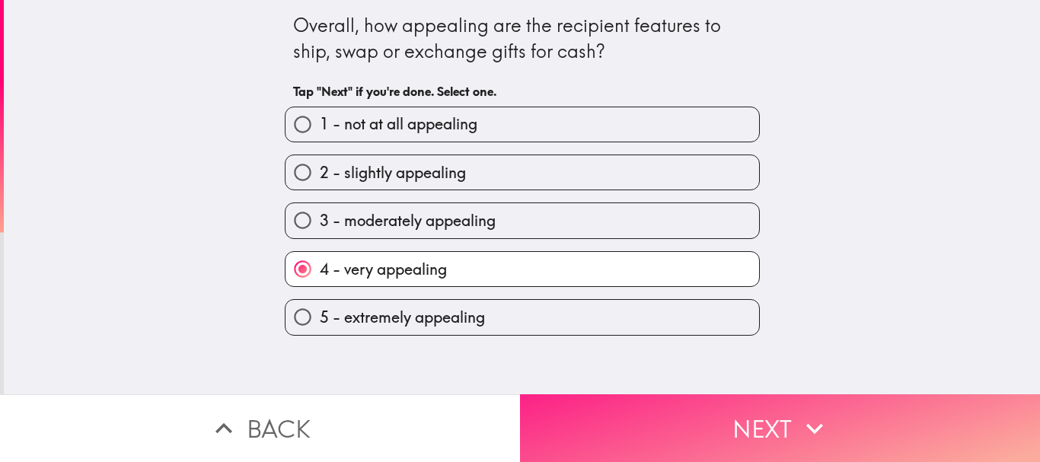
click at [623, 425] on button "Next" at bounding box center [780, 428] width 520 height 68
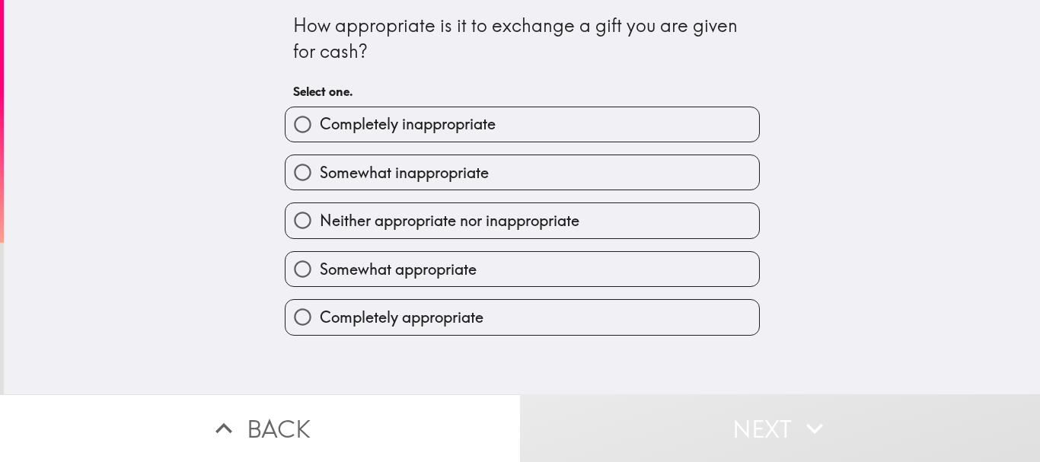
click at [474, 275] on label "Somewhat appropriate" at bounding box center [523, 269] width 474 height 34
click at [320, 275] on input "Somewhat appropriate" at bounding box center [303, 269] width 34 height 34
radio input "true"
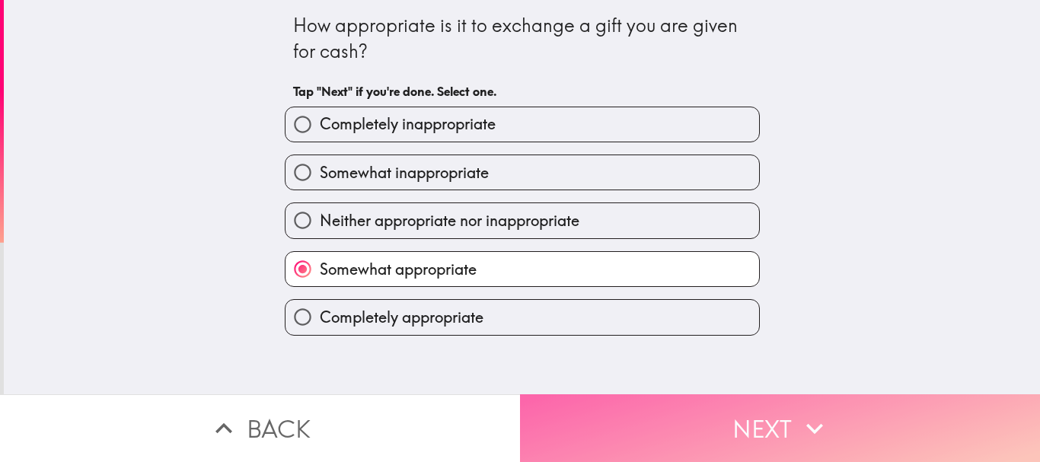
click at [583, 400] on button "Next" at bounding box center [780, 428] width 520 height 68
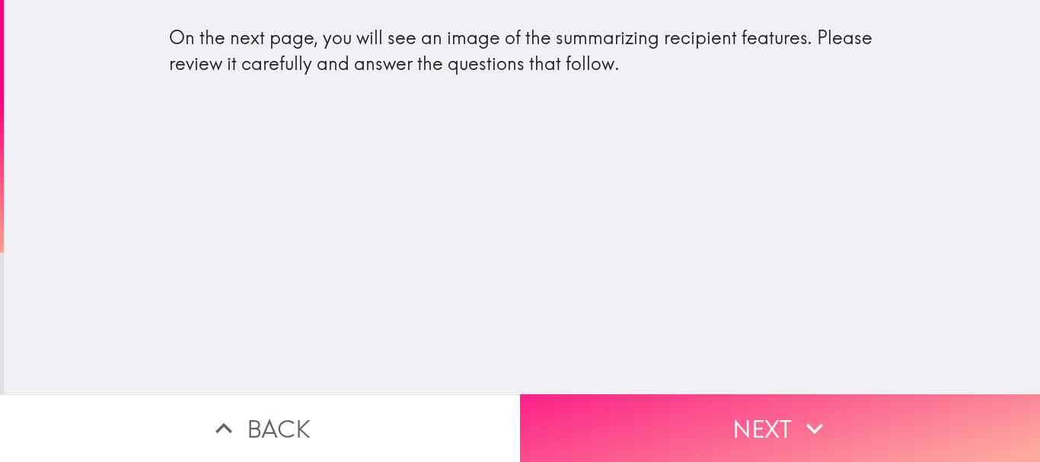
click at [715, 424] on button "Next" at bounding box center [780, 428] width 520 height 68
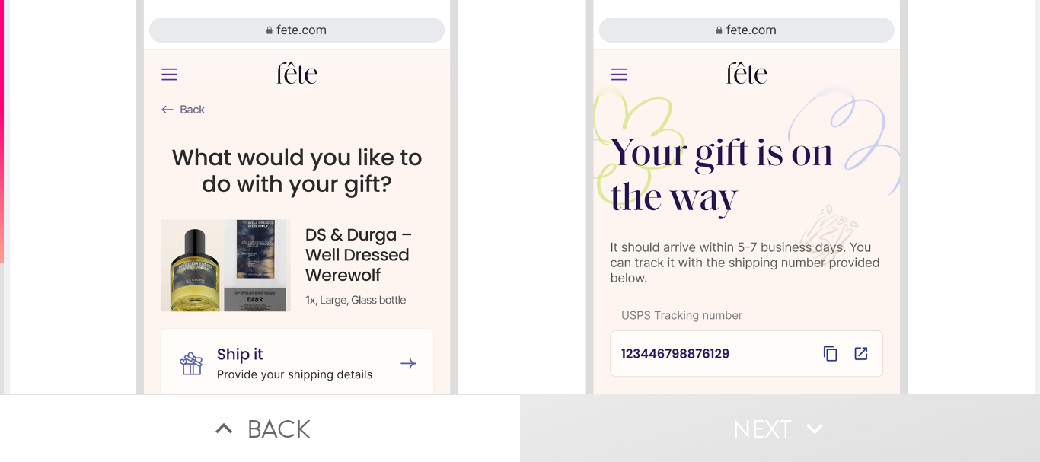
scroll to position [1664, 0]
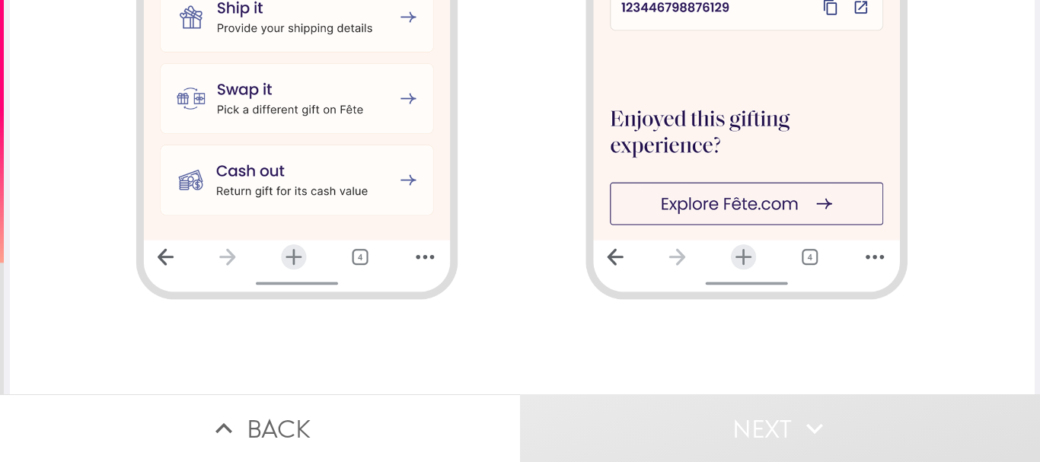
click at [702, 417] on button "Next" at bounding box center [780, 428] width 520 height 68
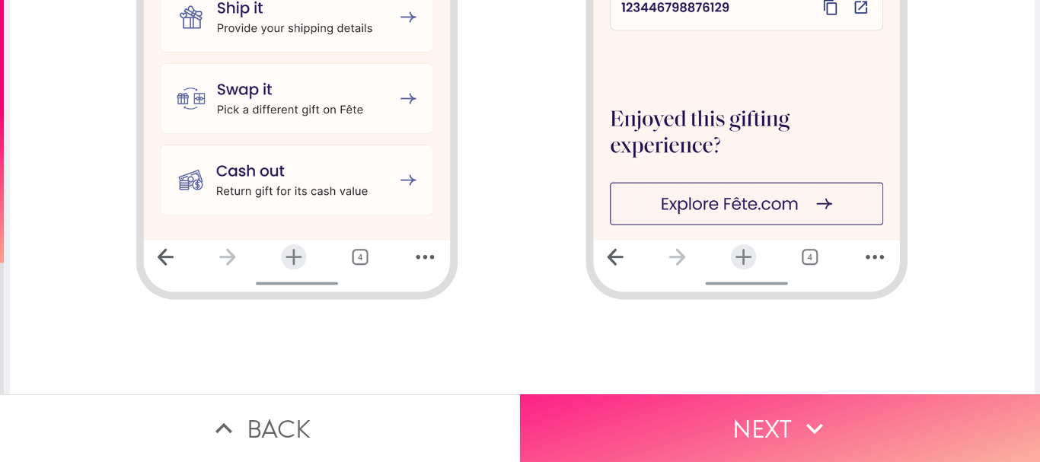
click at [630, 407] on button "Next" at bounding box center [780, 428] width 520 height 68
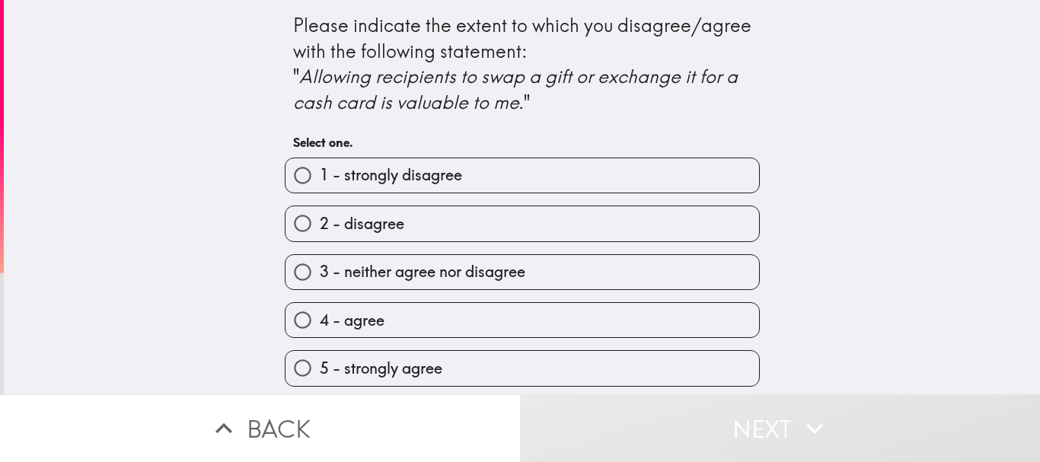
scroll to position [4, 0]
click at [471, 321] on label "4 - agree" at bounding box center [523, 320] width 474 height 34
click at [320, 321] on input "4 - agree" at bounding box center [303, 320] width 34 height 34
radio input "true"
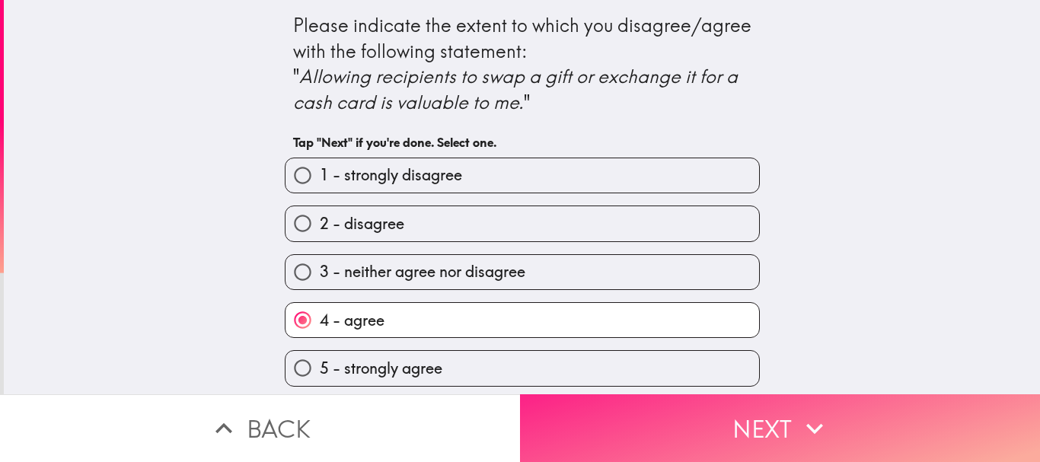
click at [652, 436] on button "Next" at bounding box center [780, 428] width 520 height 68
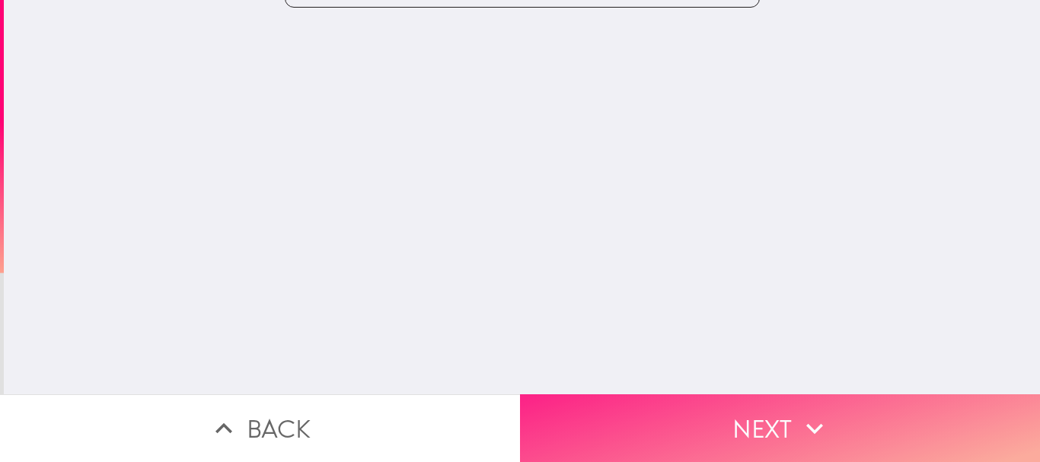
scroll to position [0, 0]
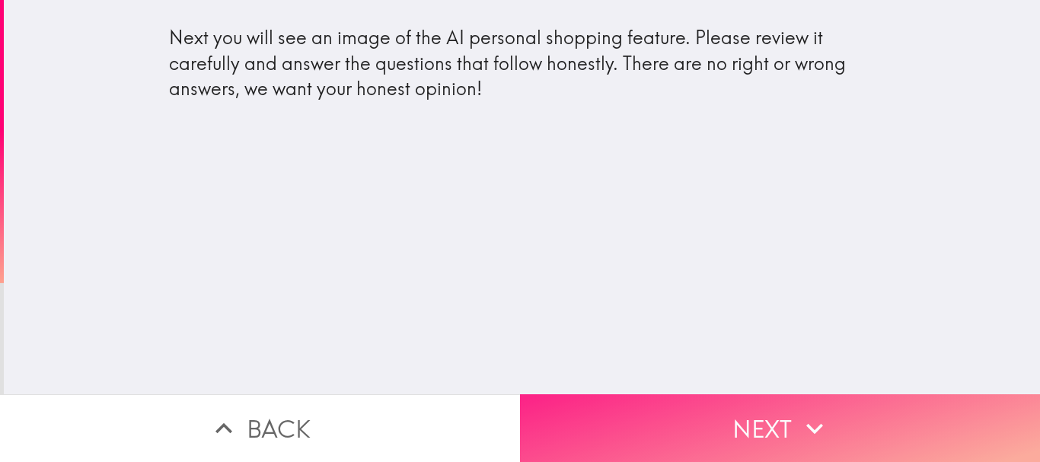
click at [730, 426] on button "Next" at bounding box center [780, 428] width 520 height 68
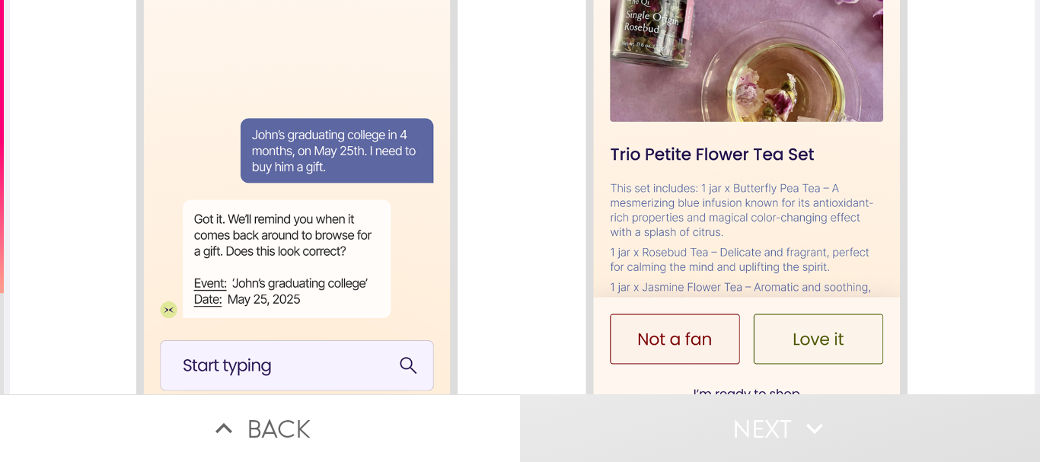
scroll to position [1664, 0]
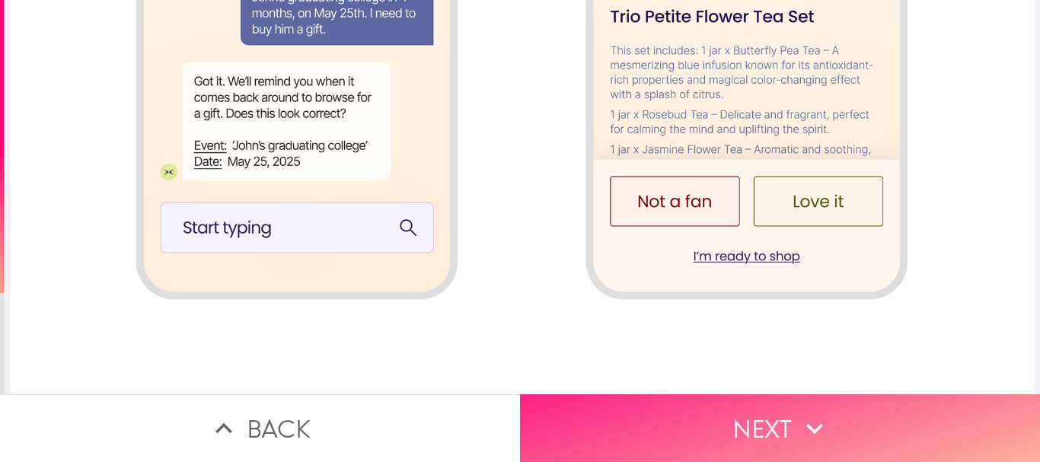
click at [751, 430] on button "Next" at bounding box center [780, 428] width 520 height 68
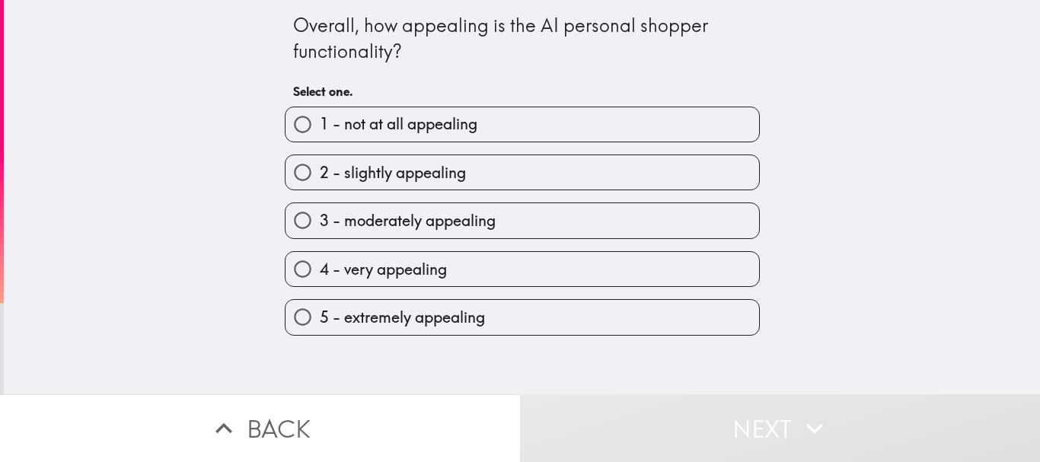
click at [530, 278] on label "4 - very appealing" at bounding box center [523, 269] width 474 height 34
click at [320, 278] on input "4 - very appealing" at bounding box center [303, 269] width 34 height 34
radio input "true"
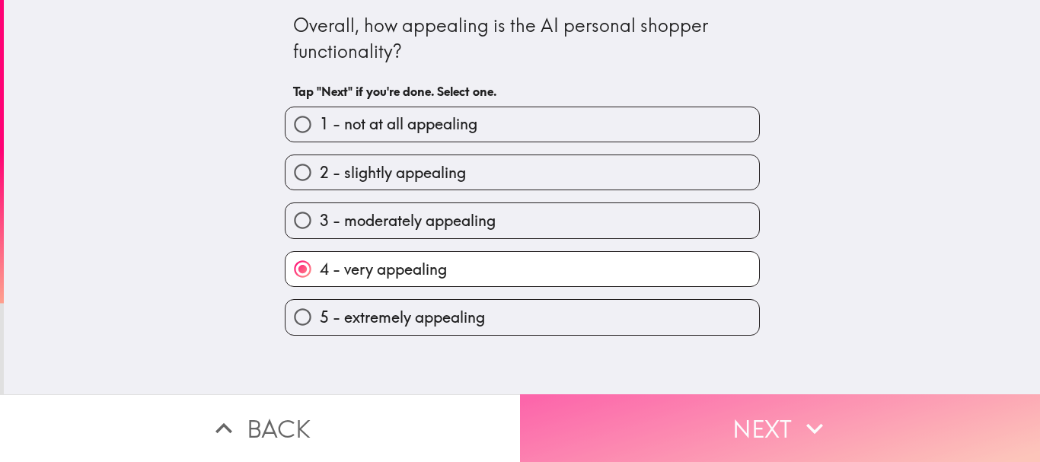
click at [614, 405] on button "Next" at bounding box center [780, 428] width 520 height 68
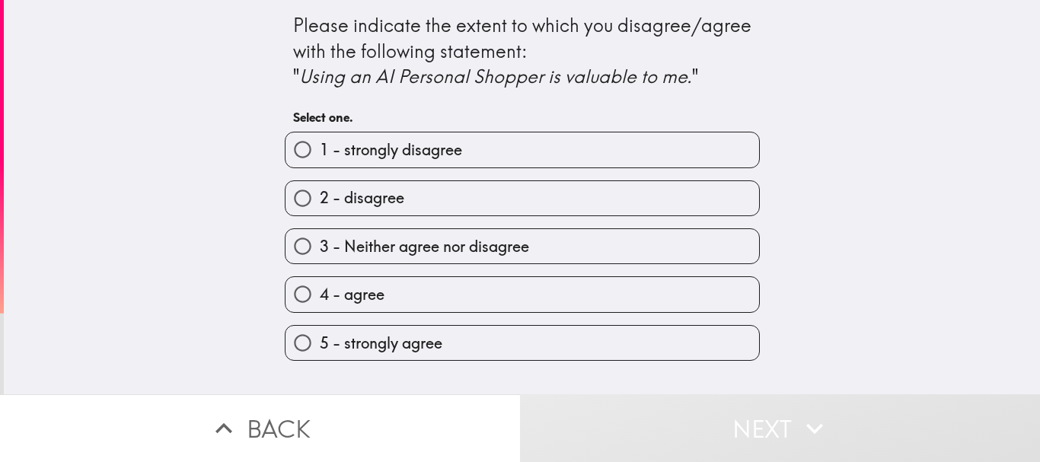
click at [507, 300] on label "4 - agree" at bounding box center [523, 294] width 474 height 34
click at [320, 300] on input "4 - agree" at bounding box center [303, 294] width 34 height 34
radio input "true"
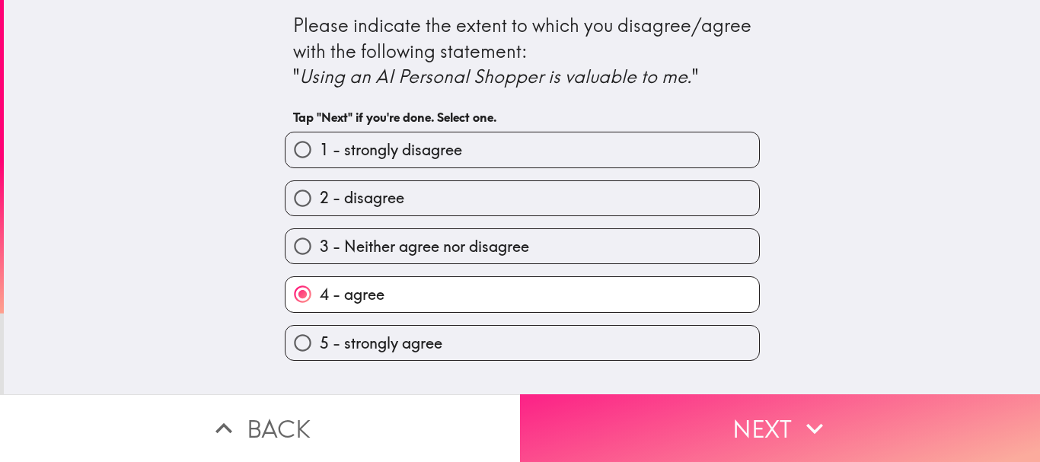
click at [604, 437] on button "Next" at bounding box center [780, 428] width 520 height 68
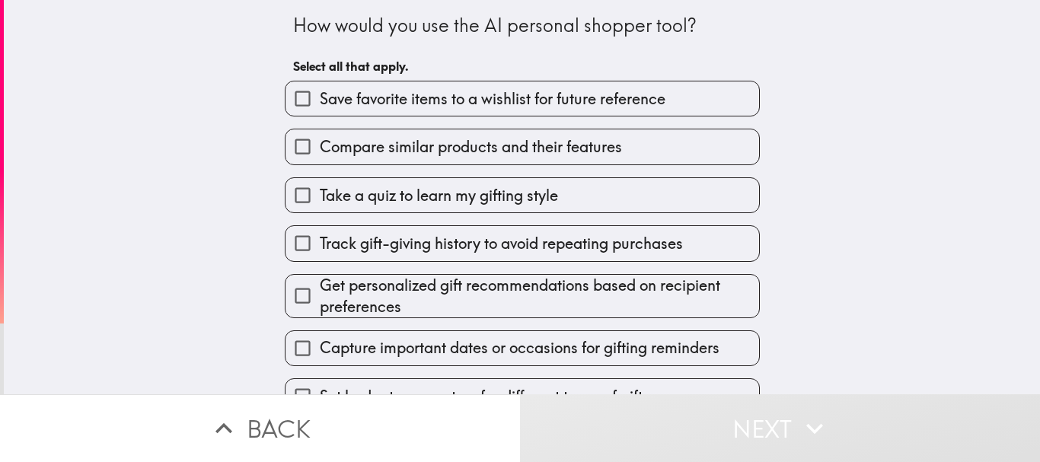
click at [509, 297] on span "Get personalized gift recommendations based on recipient preferences" at bounding box center [539, 296] width 439 height 43
click at [320, 297] on input "Get personalized gift recommendations based on recipient preferences" at bounding box center [303, 296] width 34 height 34
checkbox input "true"
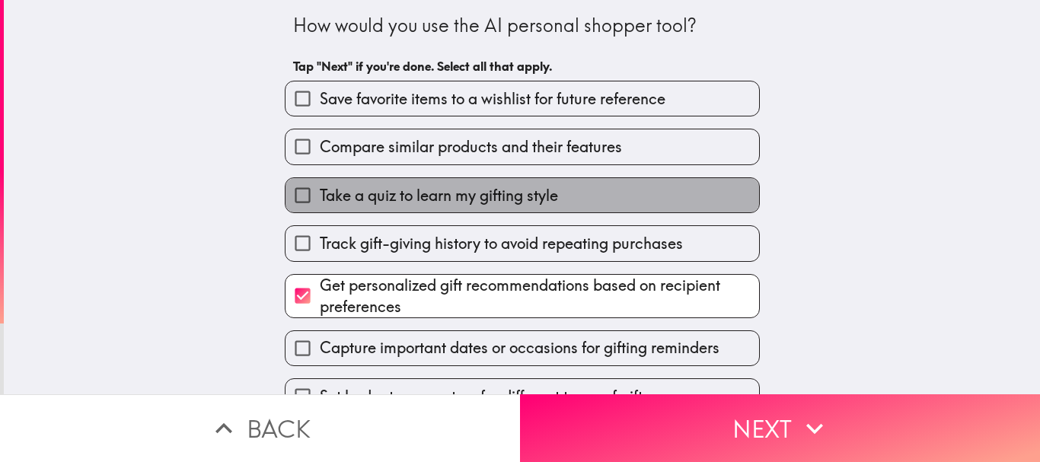
click at [479, 197] on span "Take a quiz to learn my gifting style" at bounding box center [439, 195] width 238 height 21
click at [320, 197] on input "Take a quiz to learn my gifting style" at bounding box center [303, 195] width 34 height 34
checkbox input "true"
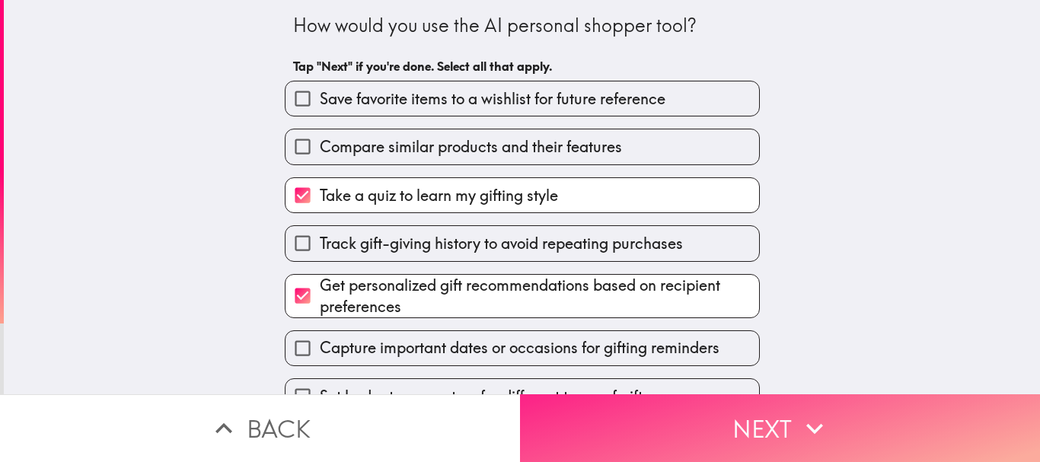
click at [644, 394] on button "Next" at bounding box center [780, 428] width 520 height 68
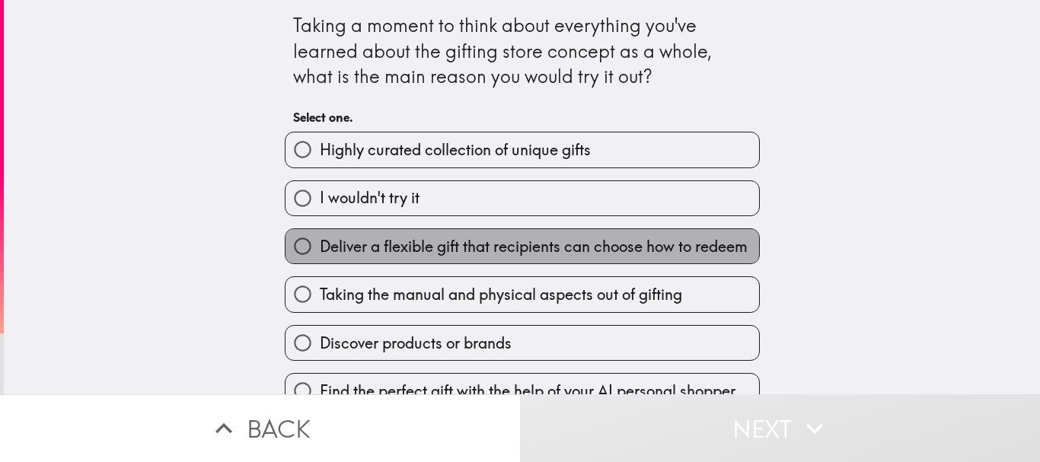
click at [512, 249] on span "Deliver a flexible gift that recipients can choose how to redeem" at bounding box center [534, 246] width 428 height 21
click at [320, 249] on input "Deliver a flexible gift that recipients can choose how to redeem" at bounding box center [303, 246] width 34 height 34
radio input "true"
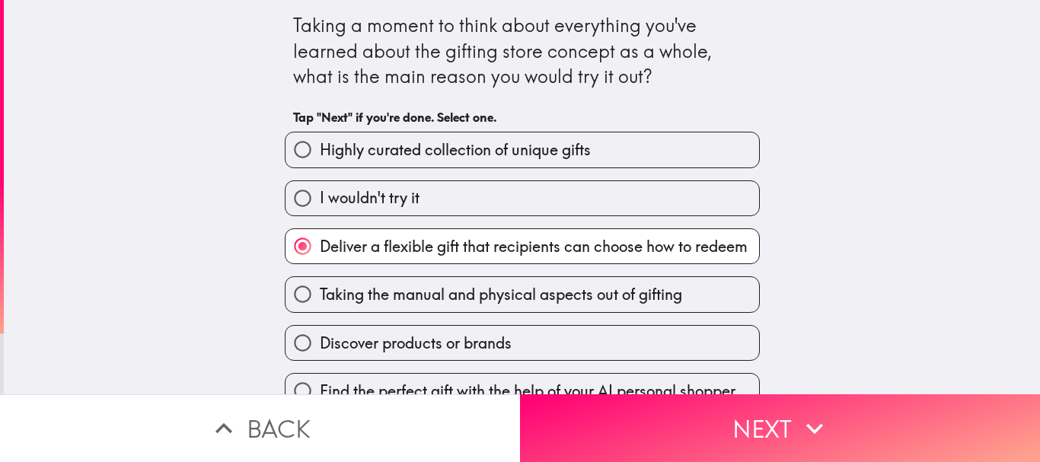
scroll to position [75, 0]
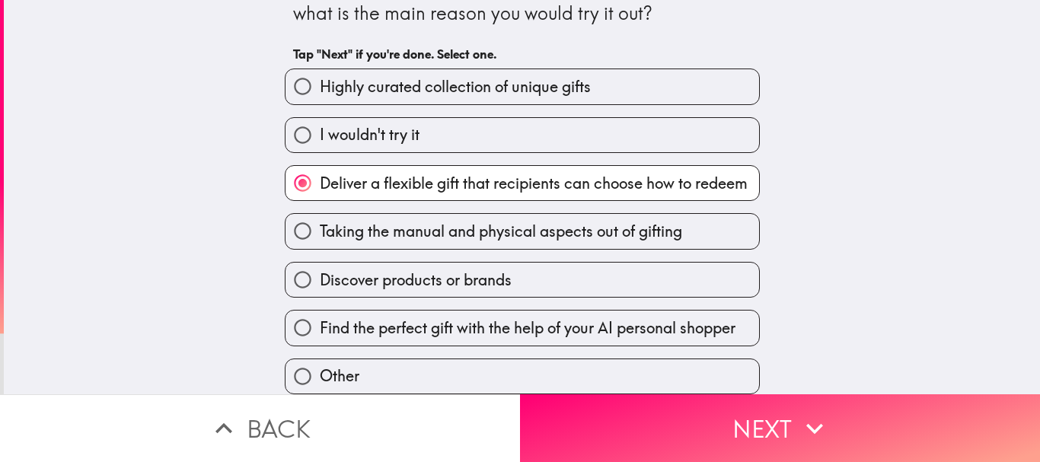
click at [449, 128] on label "I wouldn't try it" at bounding box center [523, 135] width 474 height 34
click at [320, 128] on input "I wouldn't try it" at bounding box center [303, 135] width 34 height 34
radio input "true"
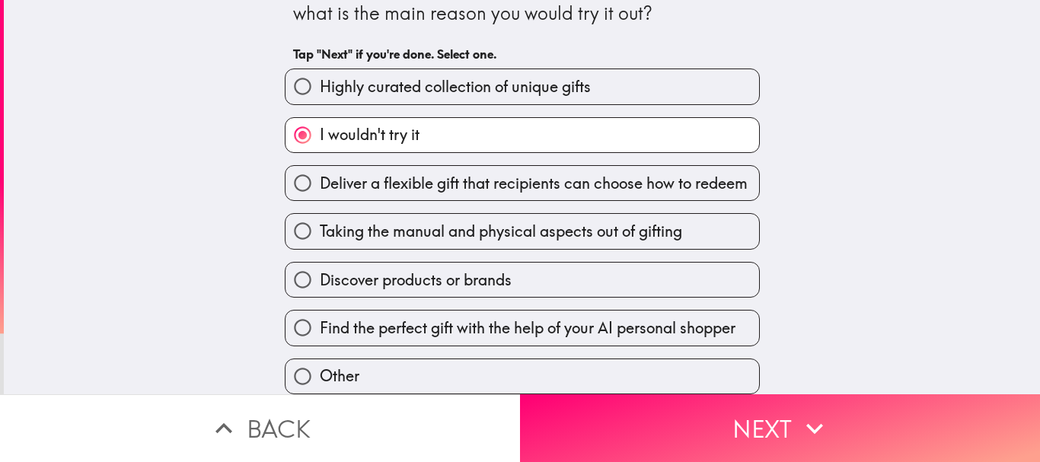
click at [464, 270] on span "Discover products or brands" at bounding box center [416, 280] width 192 height 21
click at [320, 270] on input "Discover products or brands" at bounding box center [303, 280] width 34 height 34
radio input "true"
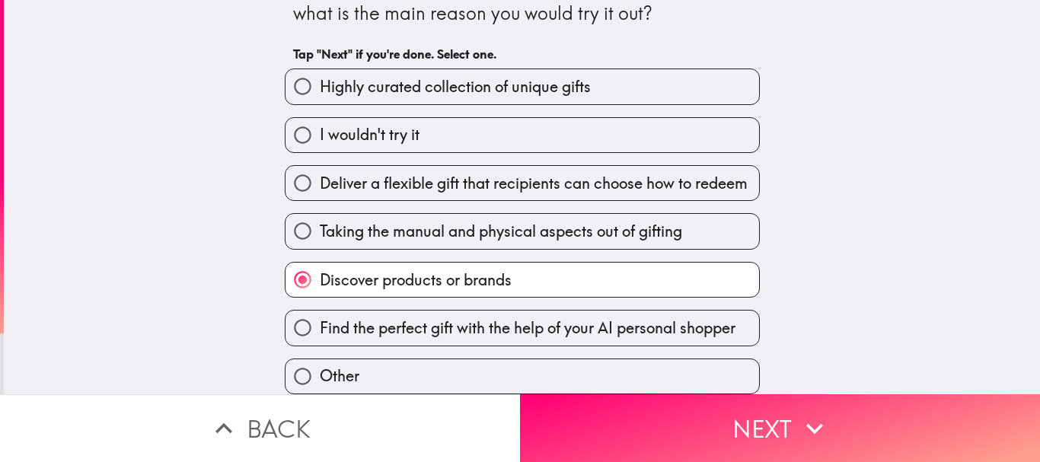
click at [592, 378] on label "Other" at bounding box center [523, 376] width 474 height 34
click at [320, 378] on input "Other" at bounding box center [303, 376] width 34 height 34
radio input "true"
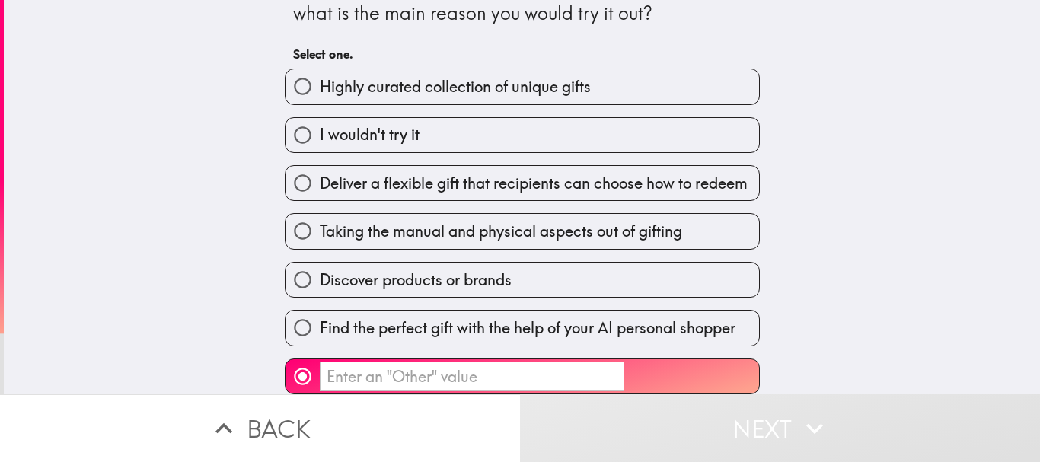
click at [551, 317] on span "Find the perfect gift with the help of your AI personal shopper" at bounding box center [528, 327] width 416 height 21
click at [320, 311] on input "Find the perfect gift with the help of your AI personal shopper" at bounding box center [303, 328] width 34 height 34
radio input "true"
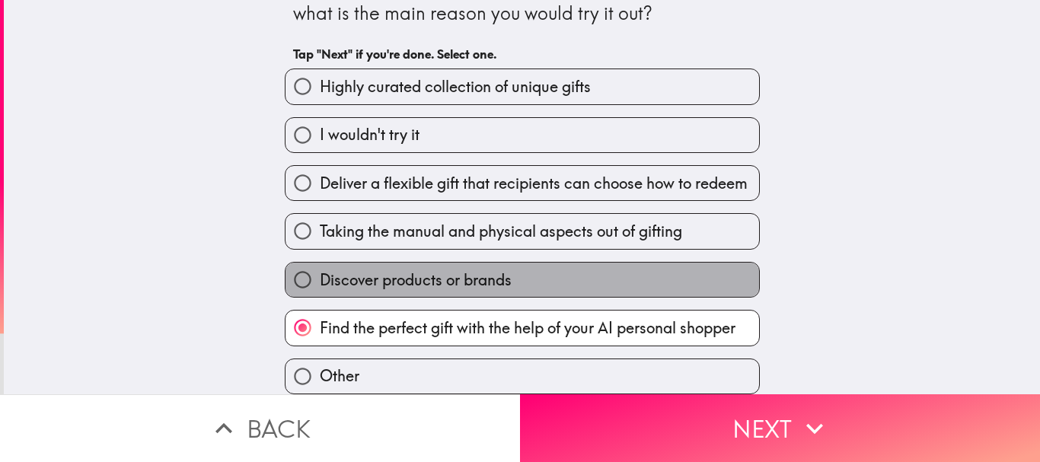
click at [537, 279] on label "Discover products or brands" at bounding box center [523, 280] width 474 height 34
click at [320, 279] on input "Discover products or brands" at bounding box center [303, 280] width 34 height 34
radio input "true"
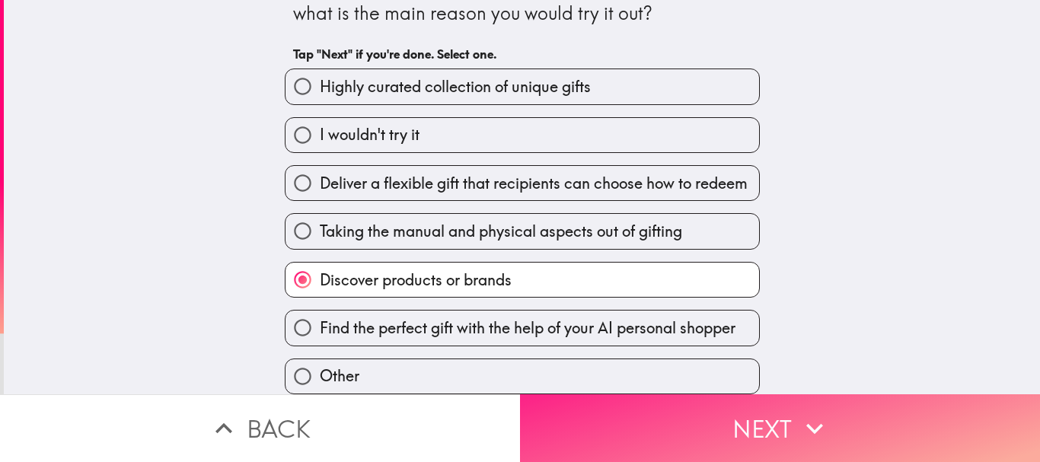
click at [696, 406] on button "Next" at bounding box center [780, 428] width 520 height 68
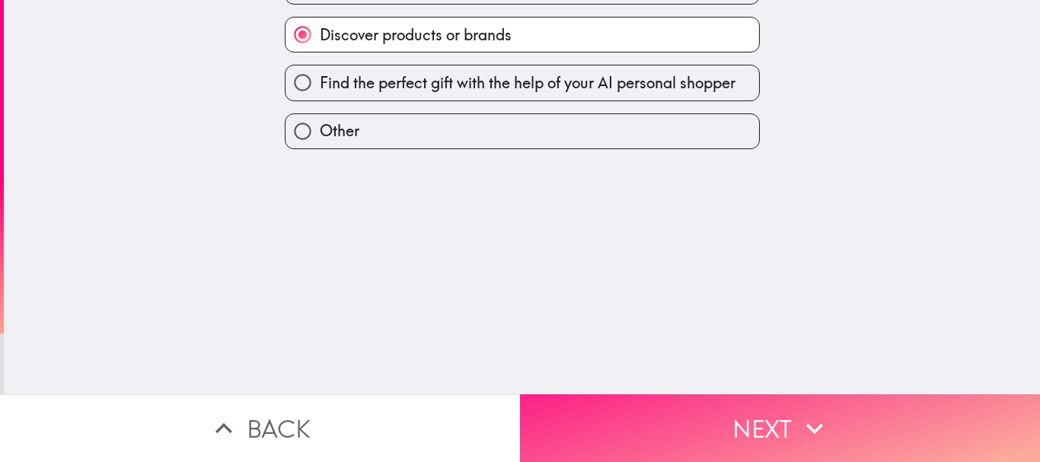
scroll to position [0, 0]
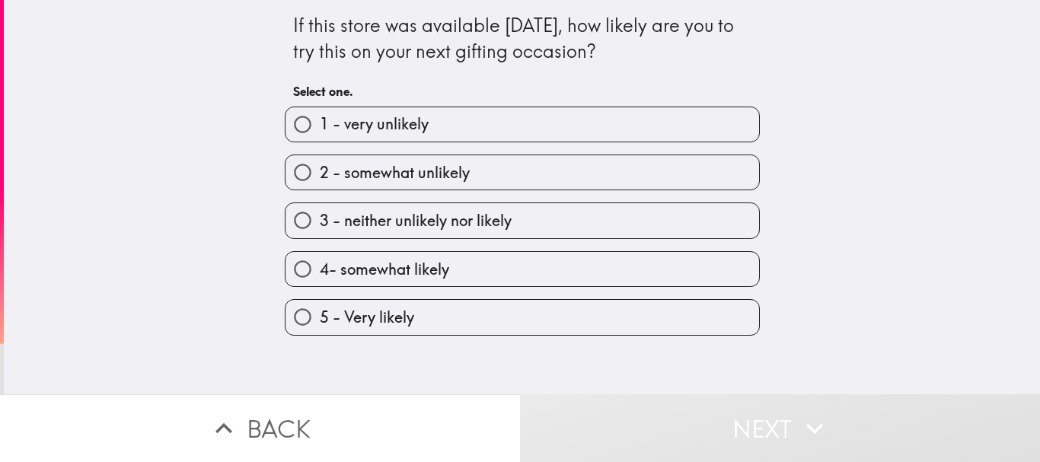
click at [554, 279] on label "4- somewhat likely" at bounding box center [523, 269] width 474 height 34
click at [320, 279] on input "4- somewhat likely" at bounding box center [303, 269] width 34 height 34
radio input "true"
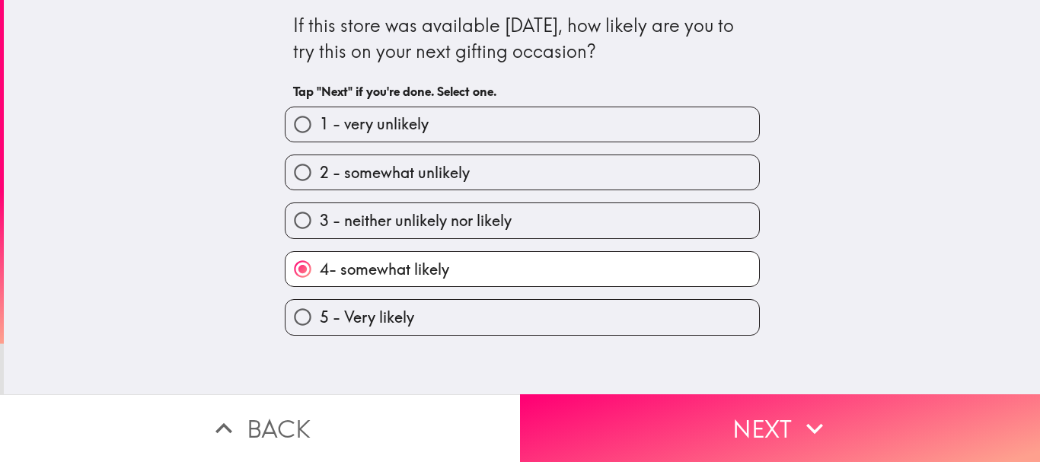
click at [591, 325] on label "5 - Very likely" at bounding box center [523, 317] width 474 height 34
click at [320, 325] on input "5 - Very likely" at bounding box center [303, 317] width 34 height 34
radio input "true"
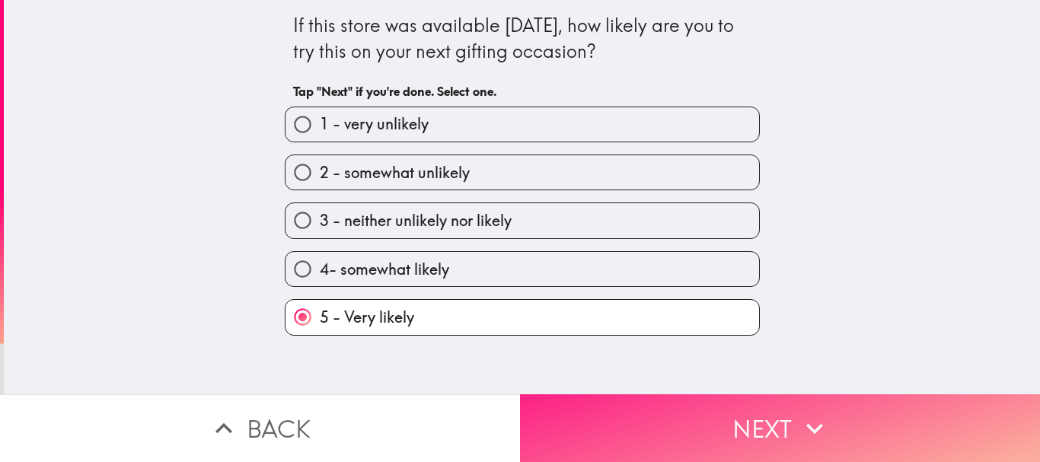
click at [639, 404] on button "Next" at bounding box center [780, 428] width 520 height 68
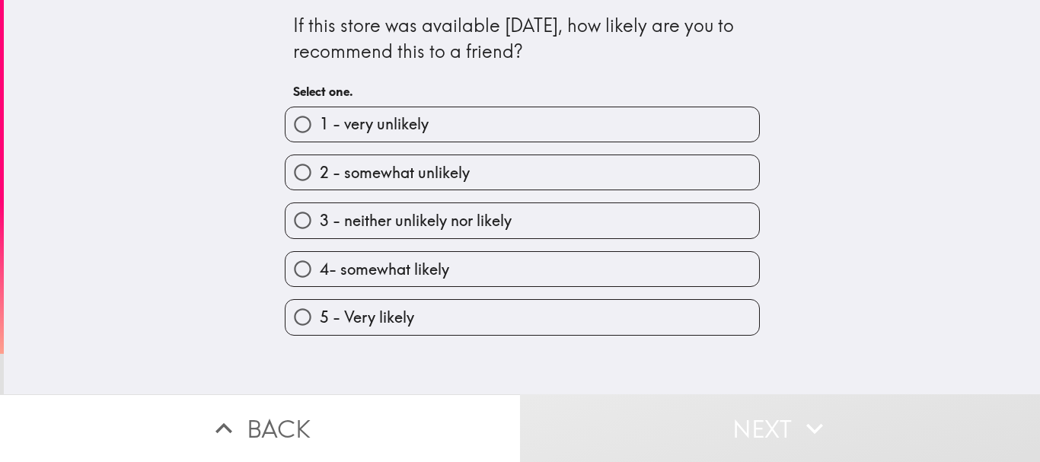
click at [511, 321] on label "5 - Very likely" at bounding box center [523, 317] width 474 height 34
click at [320, 321] on input "5 - Very likely" at bounding box center [303, 317] width 34 height 34
radio input "true"
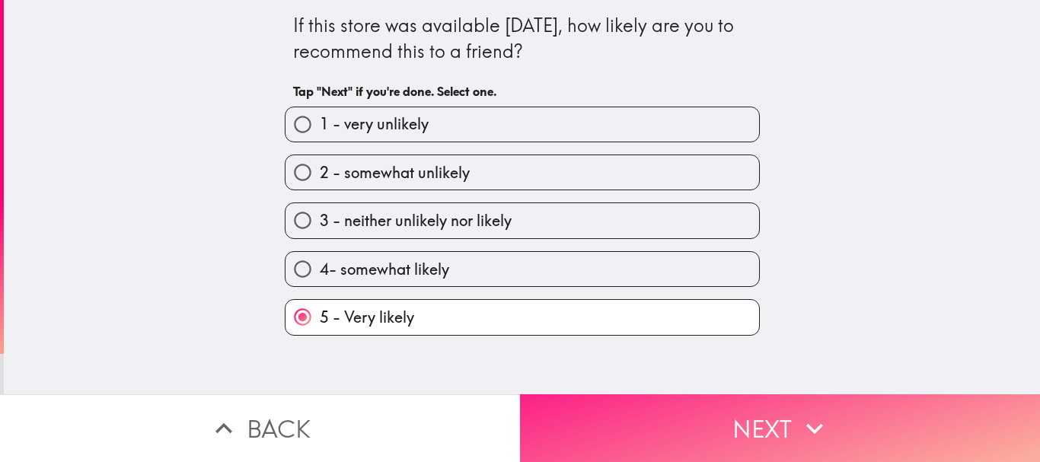
click at [698, 439] on button "Next" at bounding box center [780, 428] width 520 height 68
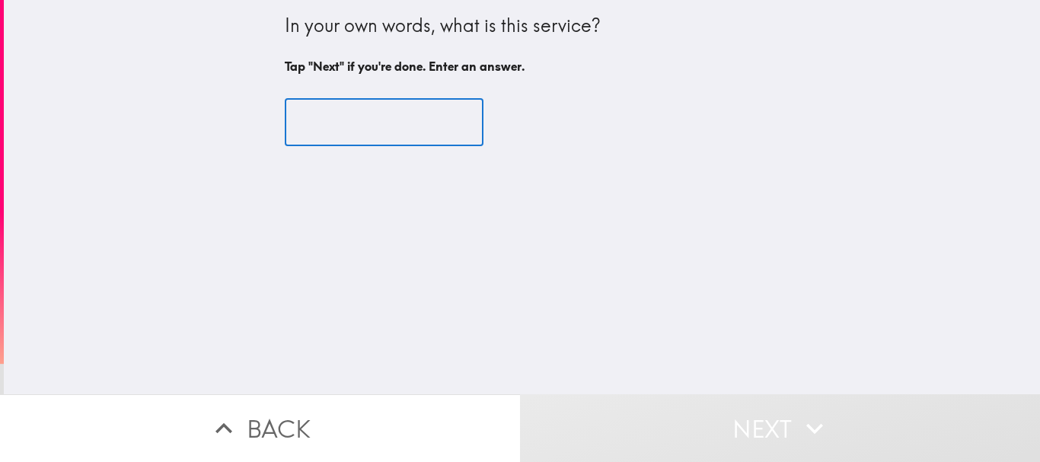
click at [414, 137] on input "text" at bounding box center [384, 122] width 199 height 47
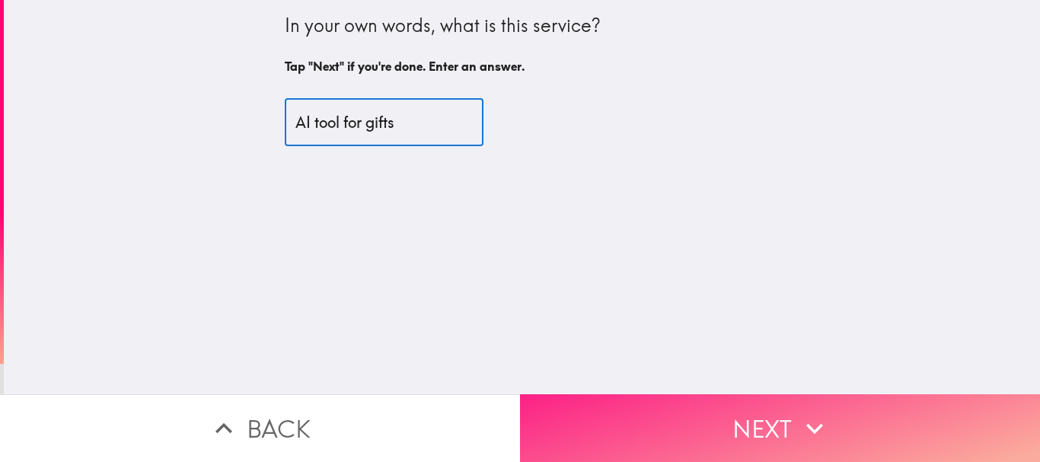
type input "AI tool for gifts"
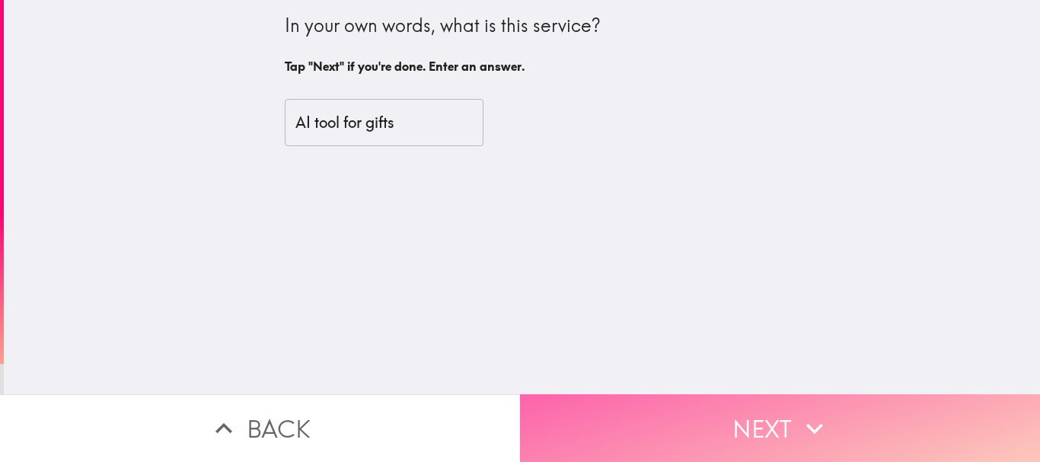
click at [561, 425] on button "Next" at bounding box center [780, 428] width 520 height 68
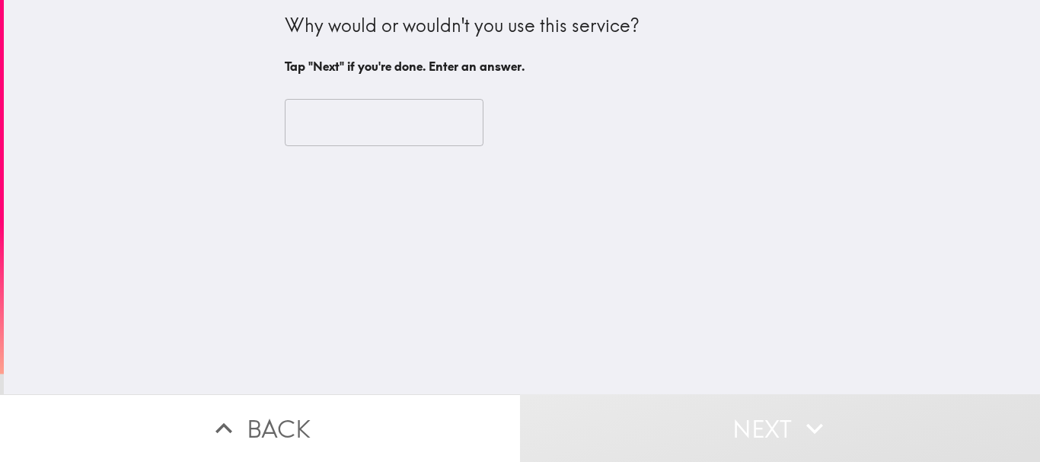
click at [411, 142] on input "text" at bounding box center [384, 122] width 199 height 47
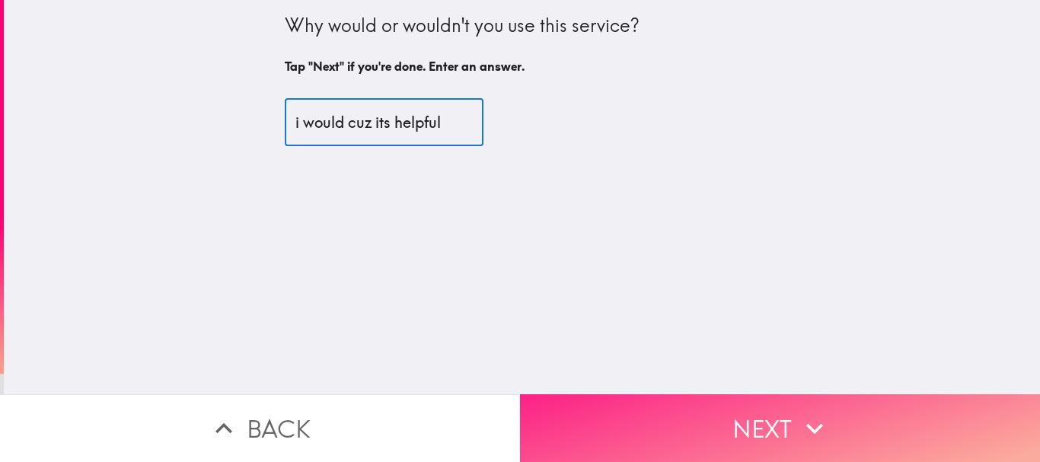
type input "i would cuz its helpful"
click at [834, 394] on button "Next" at bounding box center [780, 428] width 520 height 68
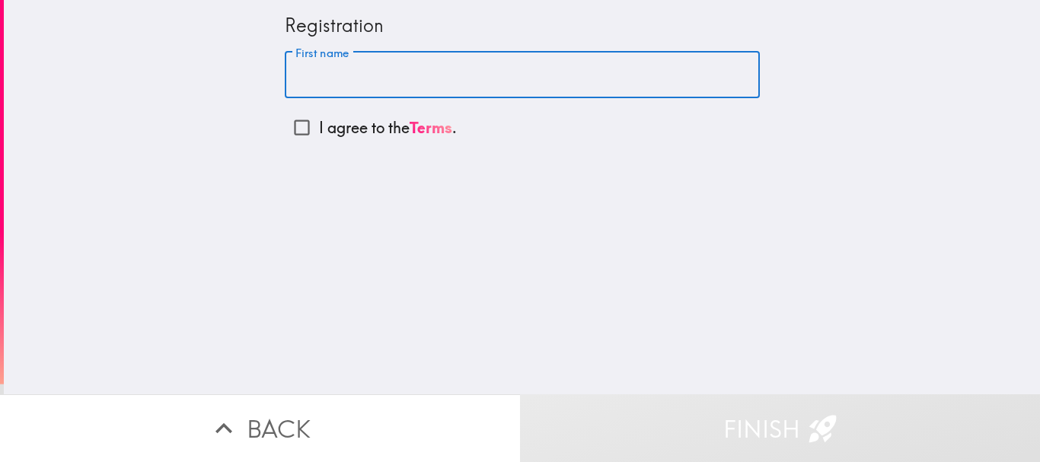
click at [348, 84] on input "First name" at bounding box center [522, 75] width 475 height 47
type input "[PERSON_NAME]"
click at [320, 130] on p "I agree to the Terms ." at bounding box center [388, 127] width 138 height 21
click at [319, 130] on input "I agree to the Terms ." at bounding box center [302, 127] width 34 height 34
checkbox input "true"
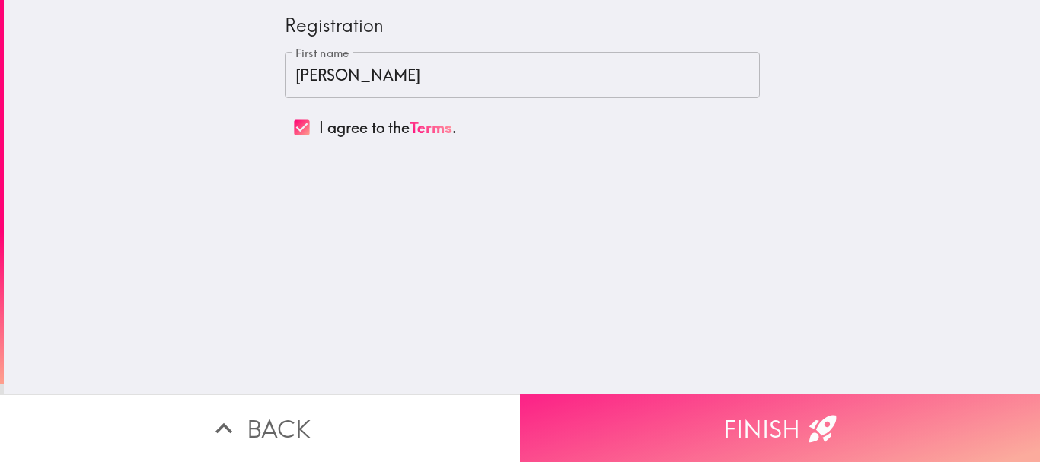
click at [679, 414] on button "Finish" at bounding box center [780, 428] width 520 height 68
